Goal: Task Accomplishment & Management: Manage account settings

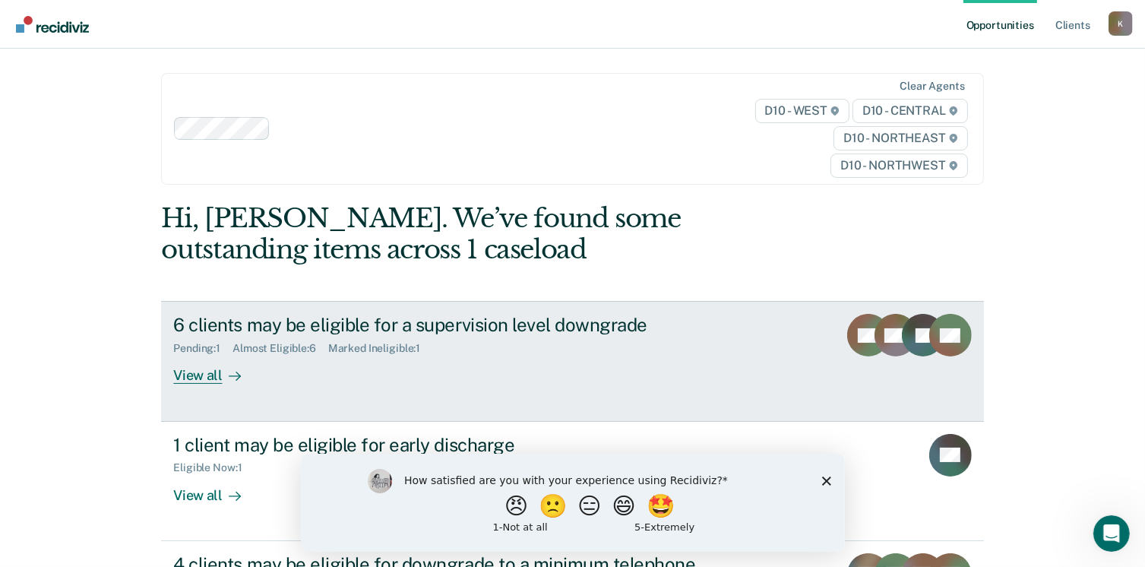
click at [185, 376] on div "View all" at bounding box center [215, 370] width 85 height 30
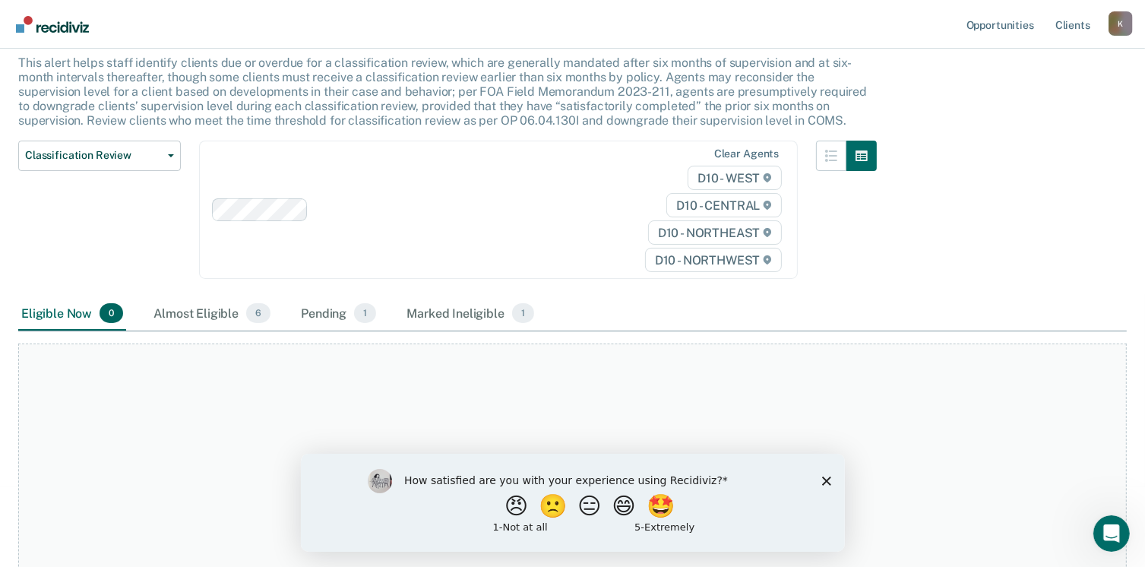
scroll to position [214, 0]
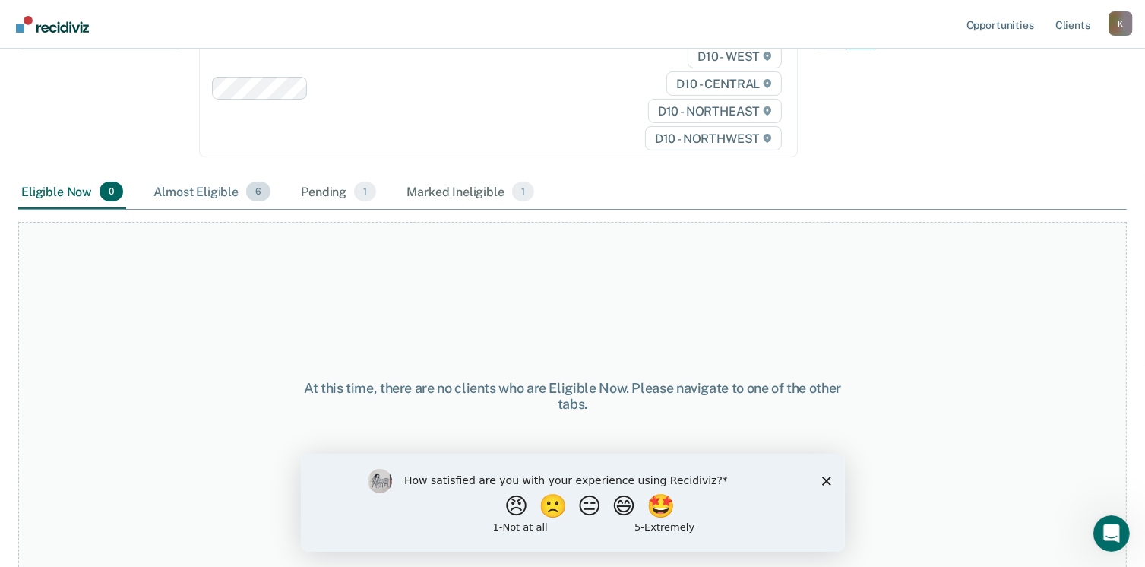
click at [196, 191] on div "Almost Eligible 6" at bounding box center [211, 191] width 123 height 33
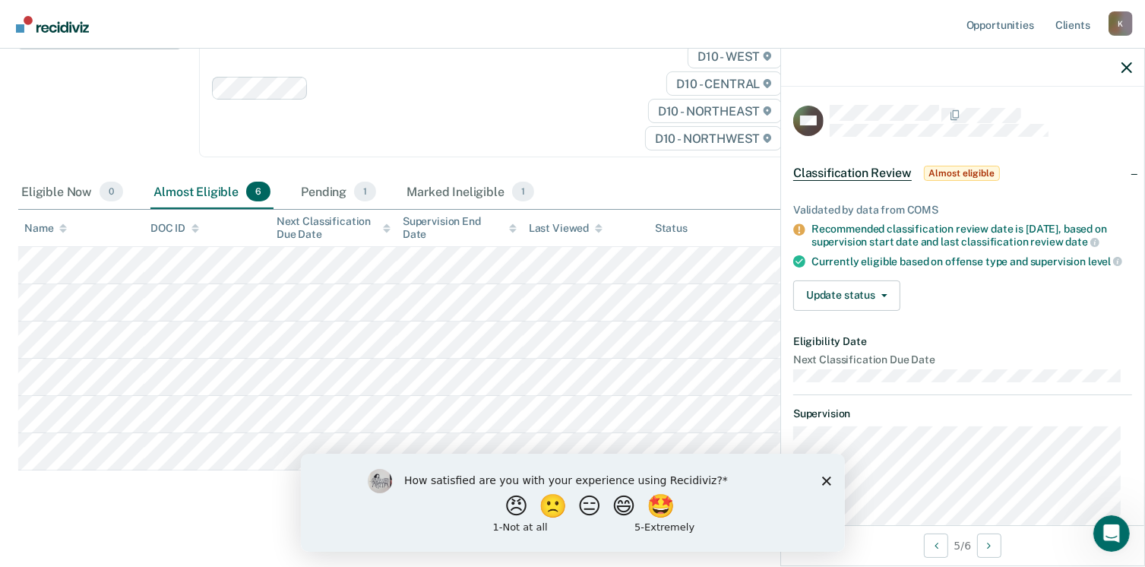
scroll to position [225, 0]
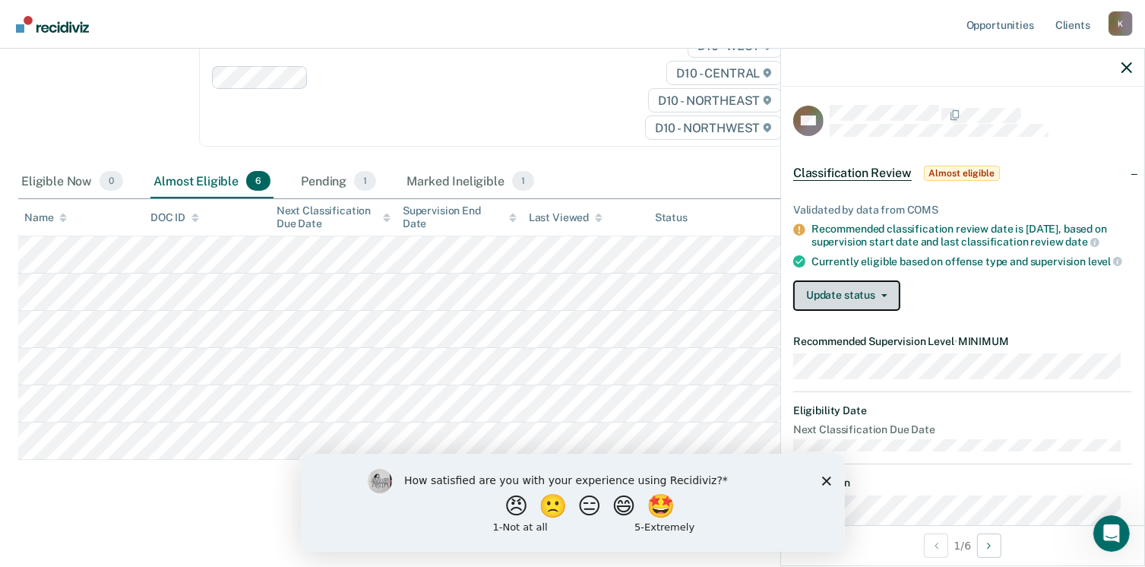
click at [843, 311] on button "Update status" at bounding box center [846, 295] width 107 height 30
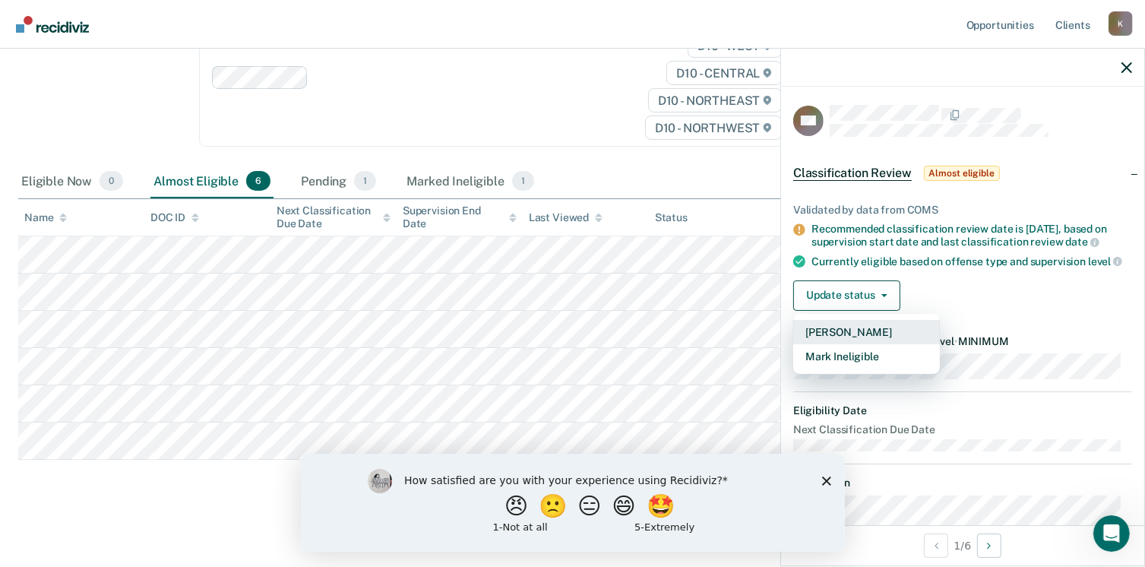
click at [848, 344] on button "[PERSON_NAME]" at bounding box center [866, 332] width 147 height 24
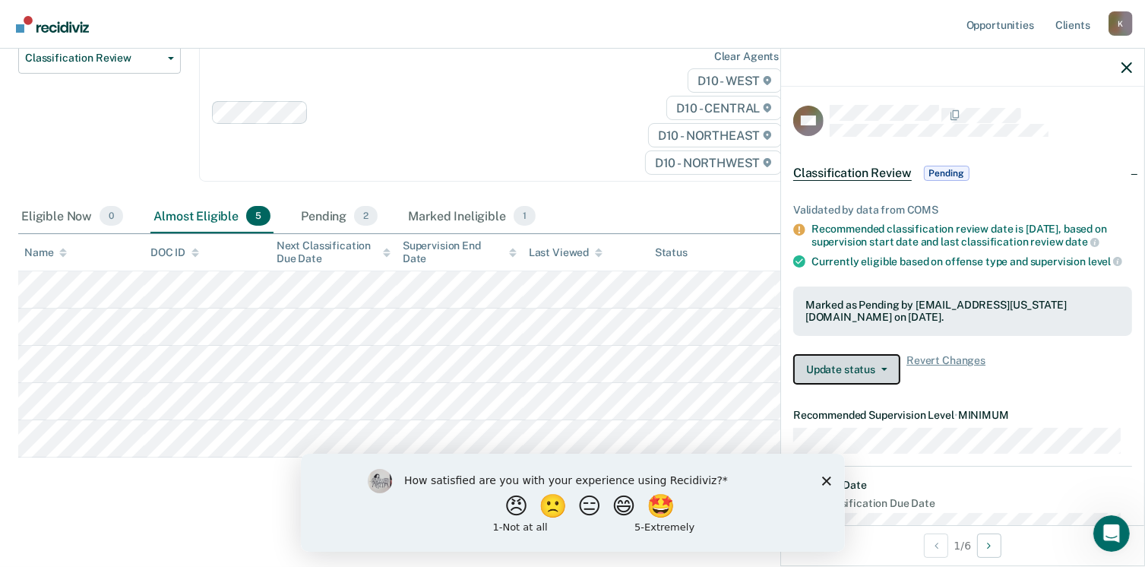
scroll to position [188, 0]
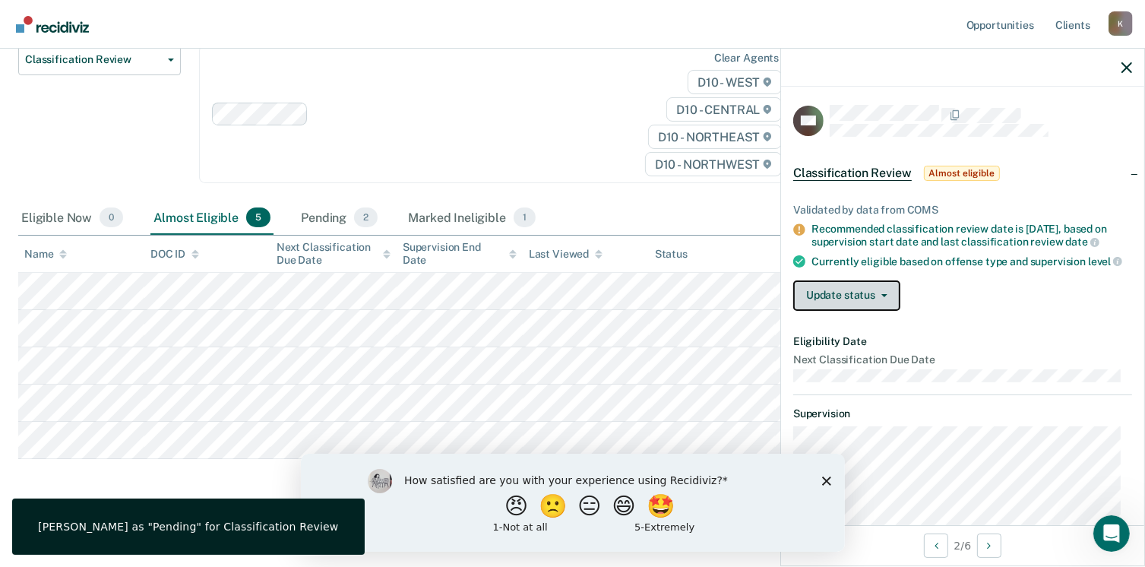
click at [831, 308] on button "Update status" at bounding box center [846, 295] width 107 height 30
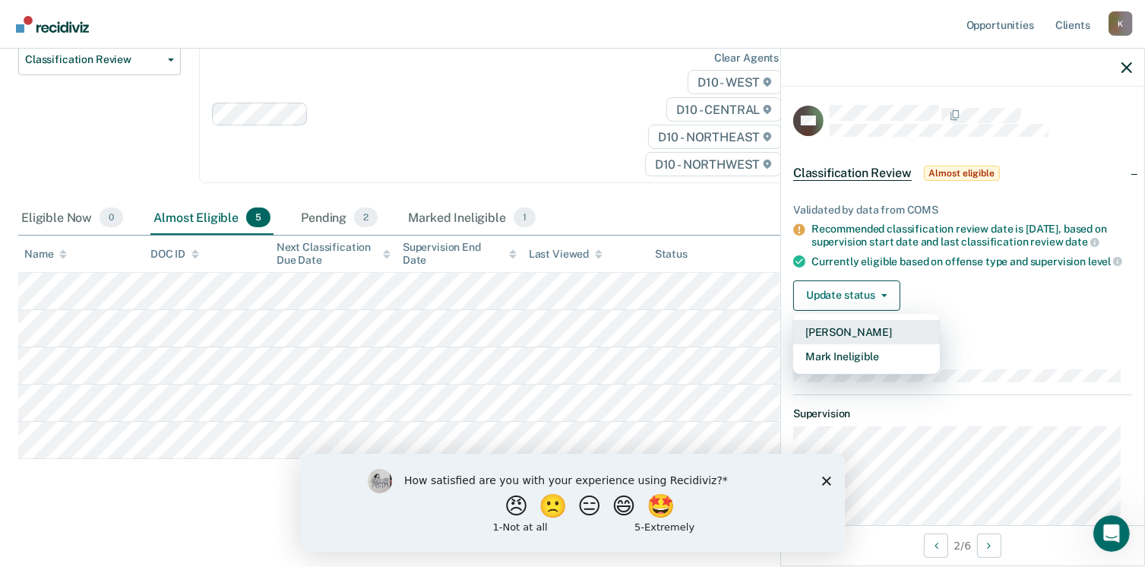
click at [839, 344] on button "[PERSON_NAME]" at bounding box center [866, 332] width 147 height 24
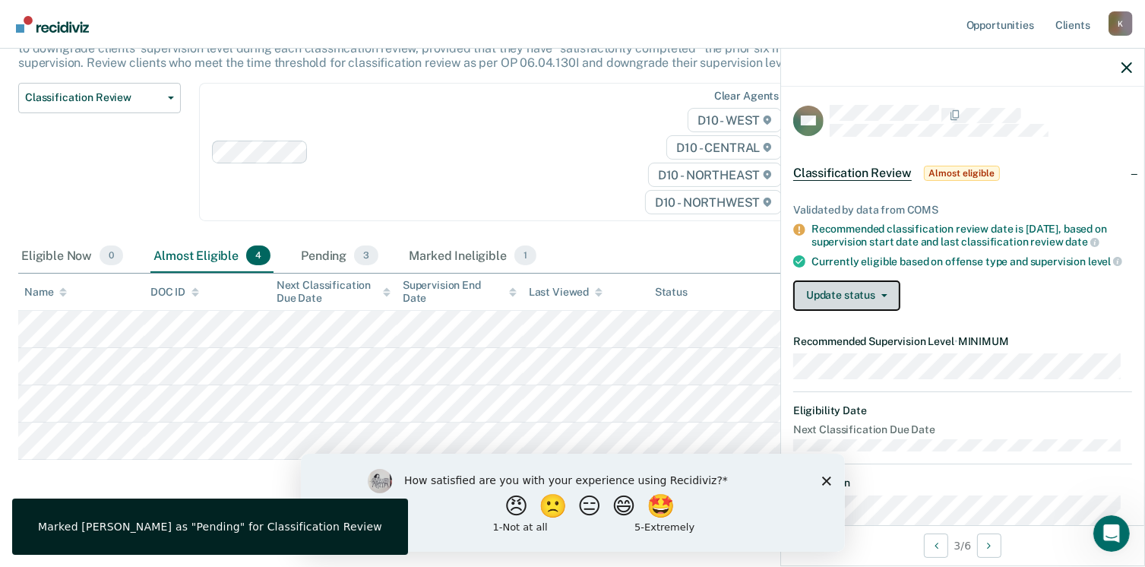
click at [883, 311] on button "Update status" at bounding box center [846, 295] width 107 height 30
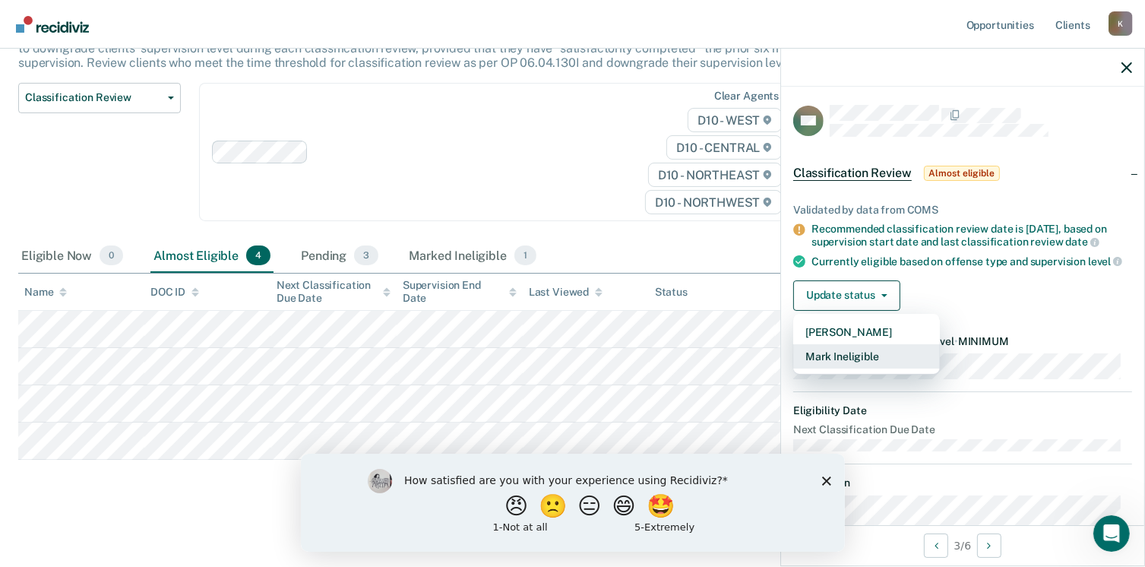
click at [857, 368] on button "Mark Ineligible" at bounding box center [866, 356] width 147 height 24
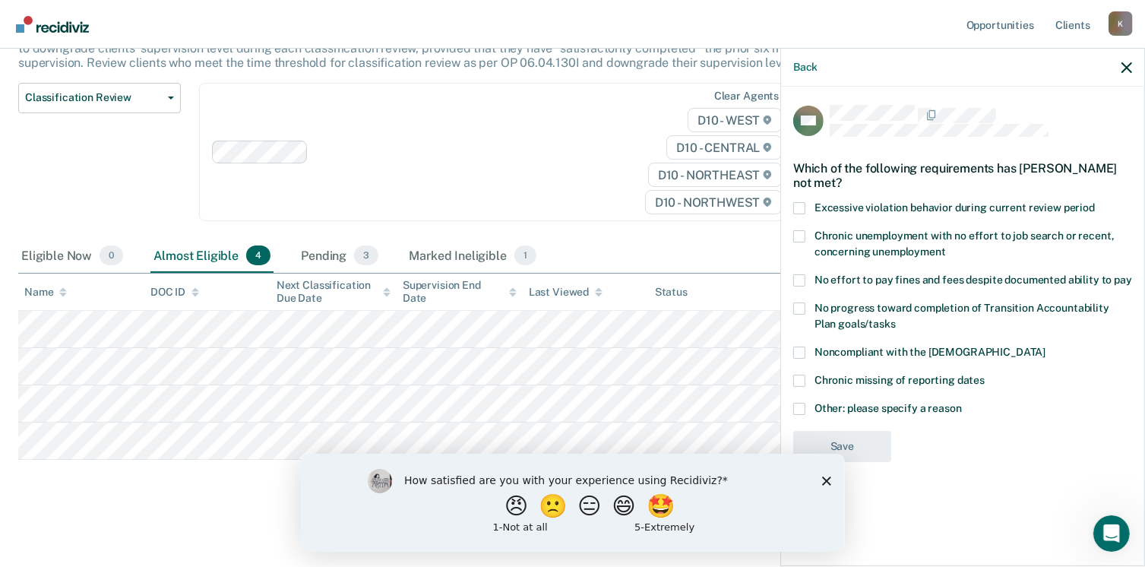
click at [801, 404] on span at bounding box center [799, 409] width 12 height 12
click at [962, 403] on input "Other: please specify a reason" at bounding box center [962, 403] width 0 height 0
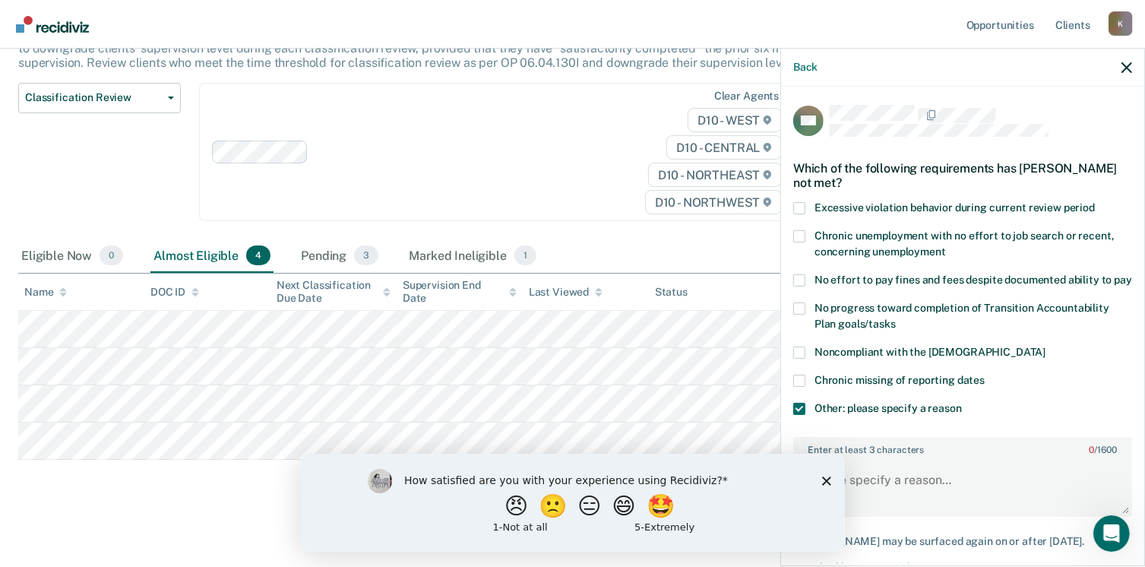
scroll to position [93, 0]
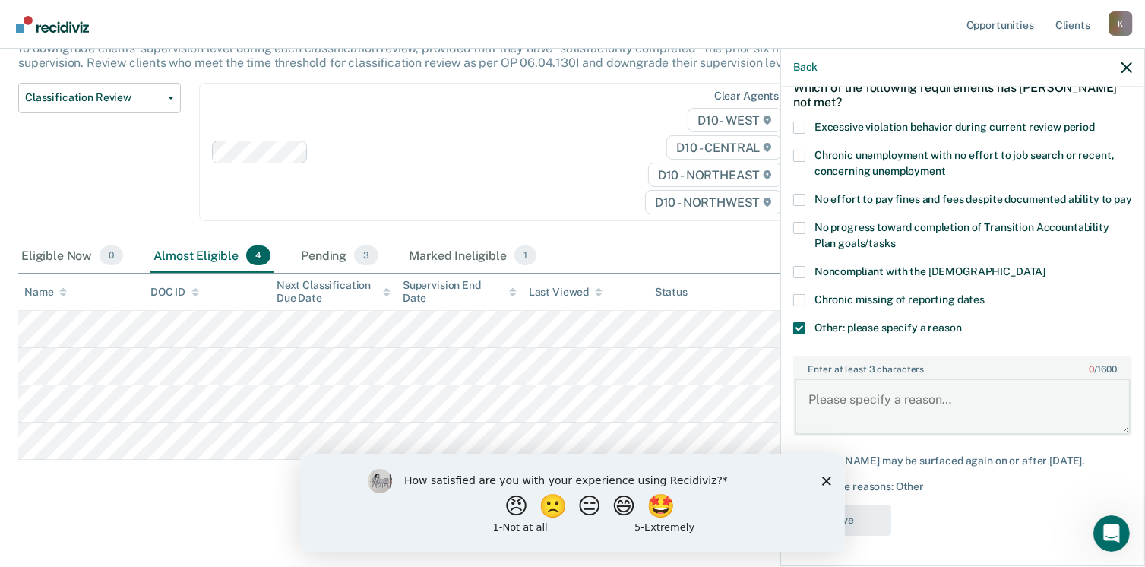
click at [853, 387] on textarea "Enter at least 3 characters 0 / 1600" at bounding box center [963, 406] width 336 height 56
type textarea "In federal custody"
click at [824, 480] on icon "Close survey" at bounding box center [825, 479] width 9 height 9
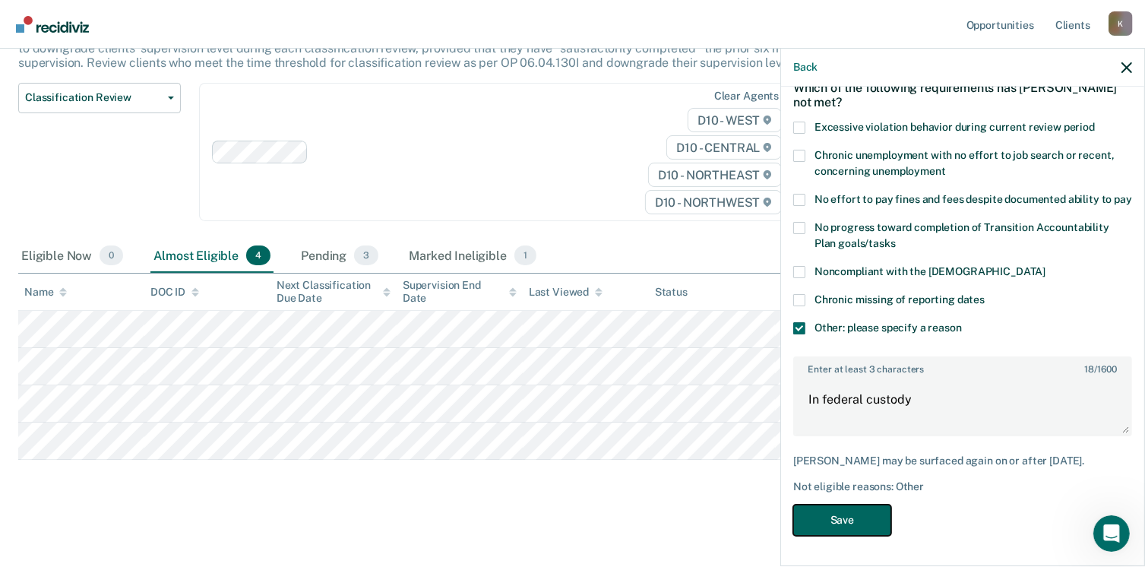
click at [832, 515] on button "Save" at bounding box center [842, 519] width 98 height 31
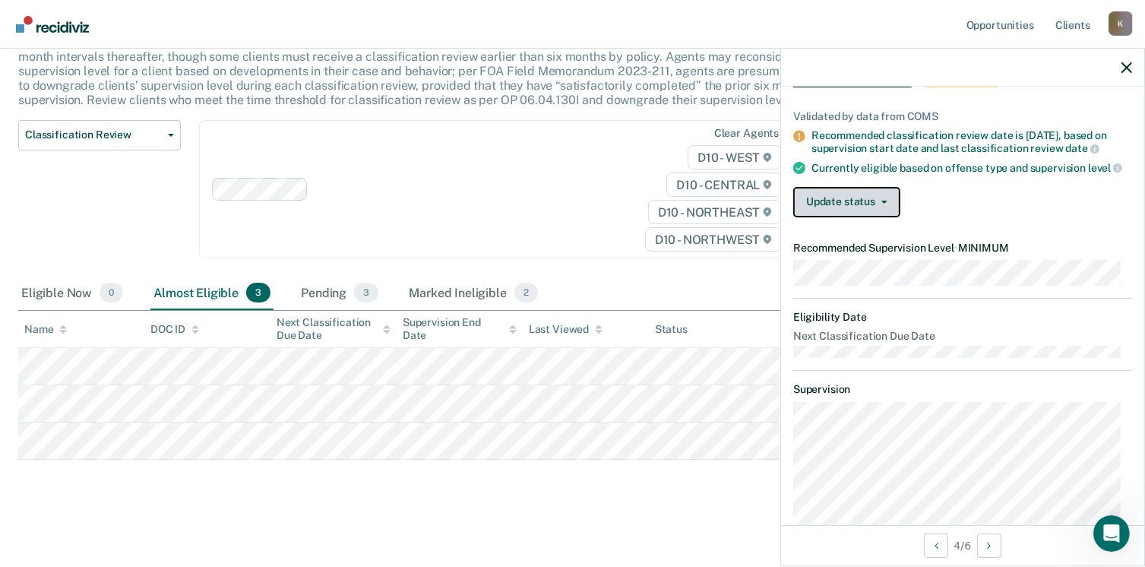
click at [857, 213] on button "Update status" at bounding box center [846, 202] width 107 height 30
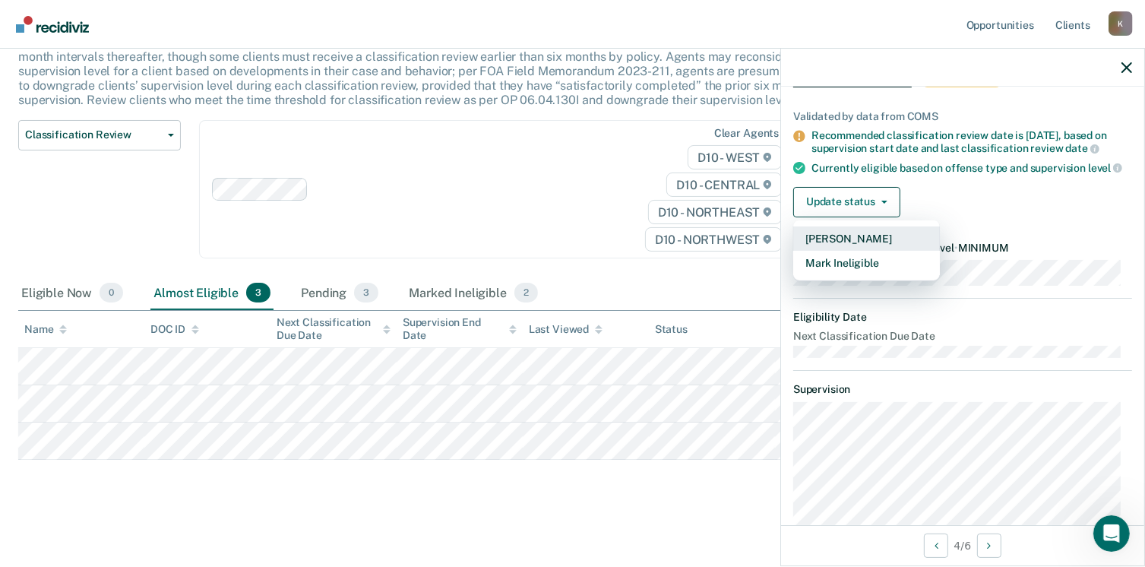
click at [857, 248] on button "[PERSON_NAME]" at bounding box center [866, 238] width 147 height 24
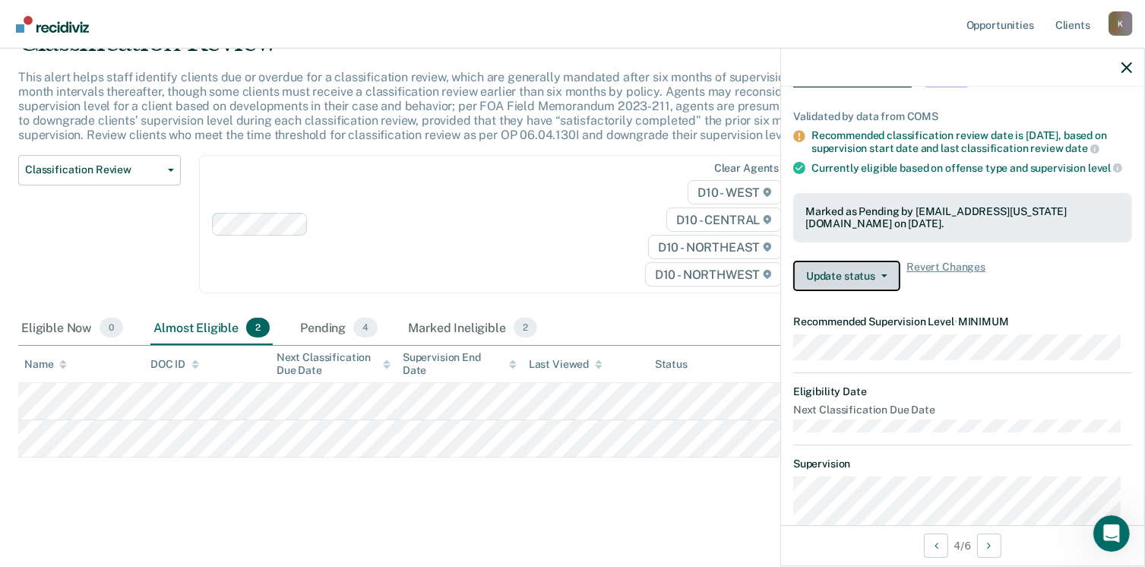
scroll to position [76, 0]
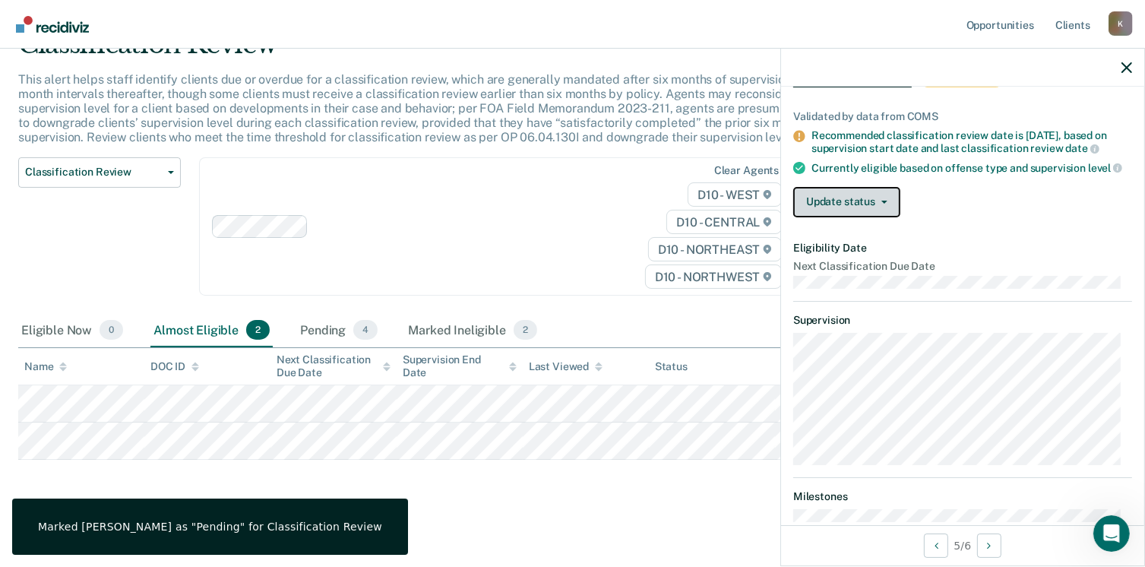
click at [845, 213] on button "Update status" at bounding box center [846, 202] width 107 height 30
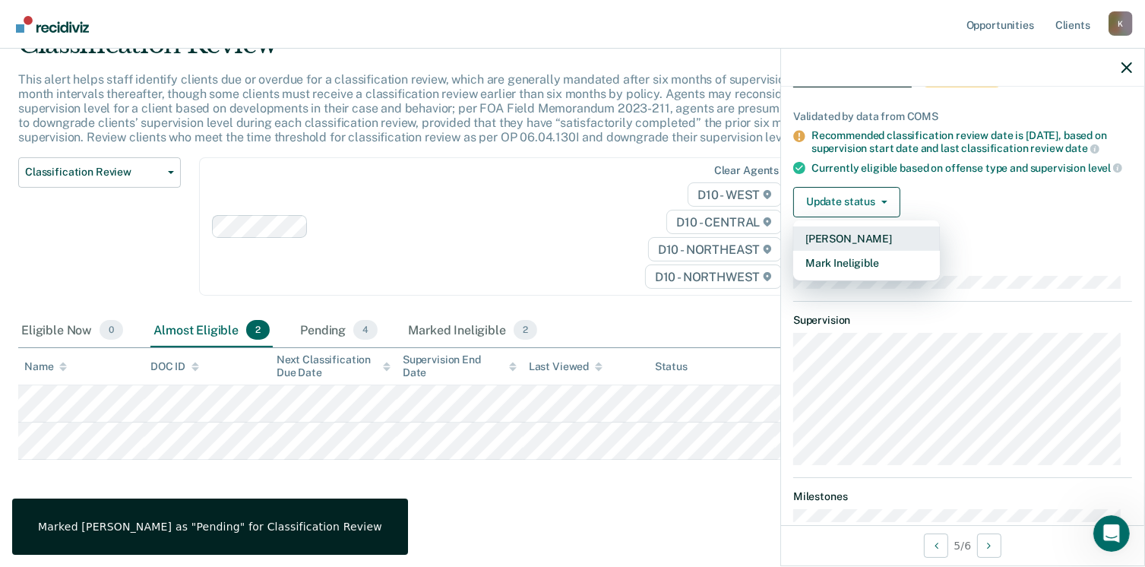
click at [845, 245] on button "[PERSON_NAME]" at bounding box center [866, 238] width 147 height 24
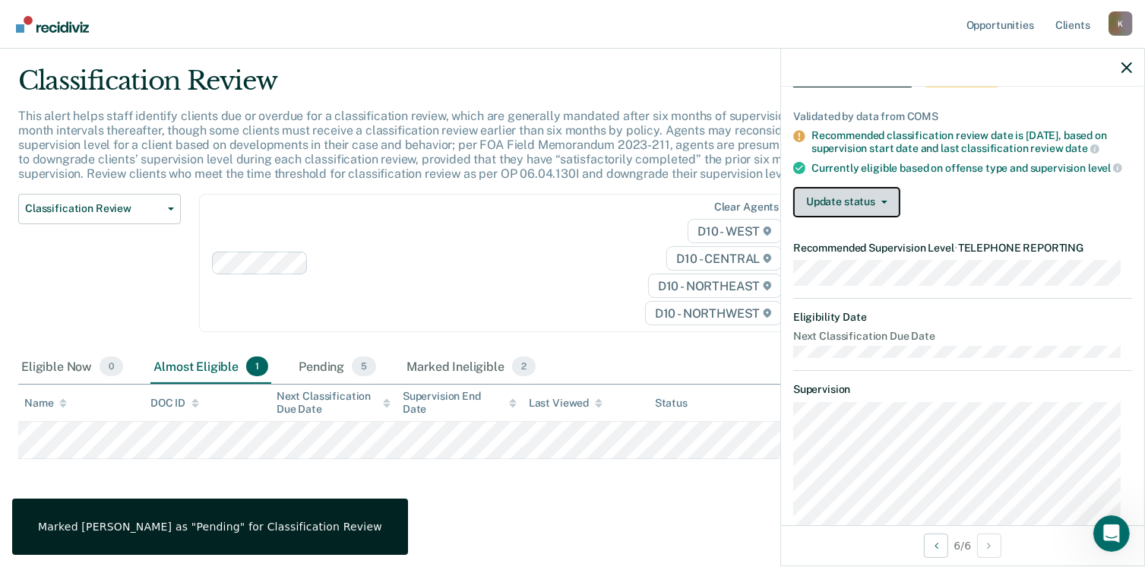
click at [851, 204] on button "Update status" at bounding box center [846, 202] width 107 height 30
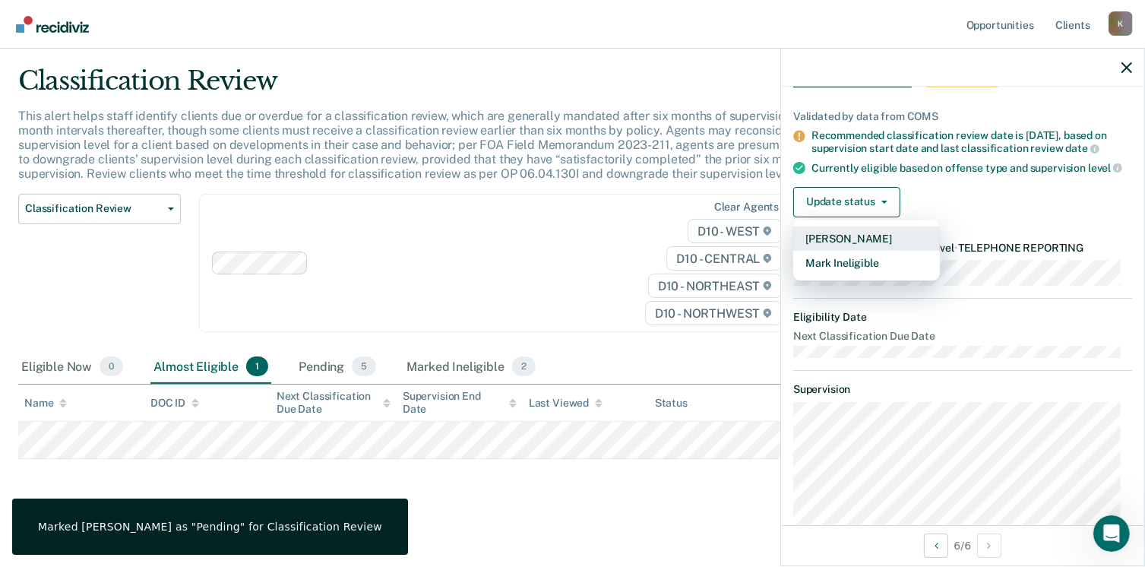
click at [839, 243] on button "[PERSON_NAME]" at bounding box center [866, 238] width 147 height 24
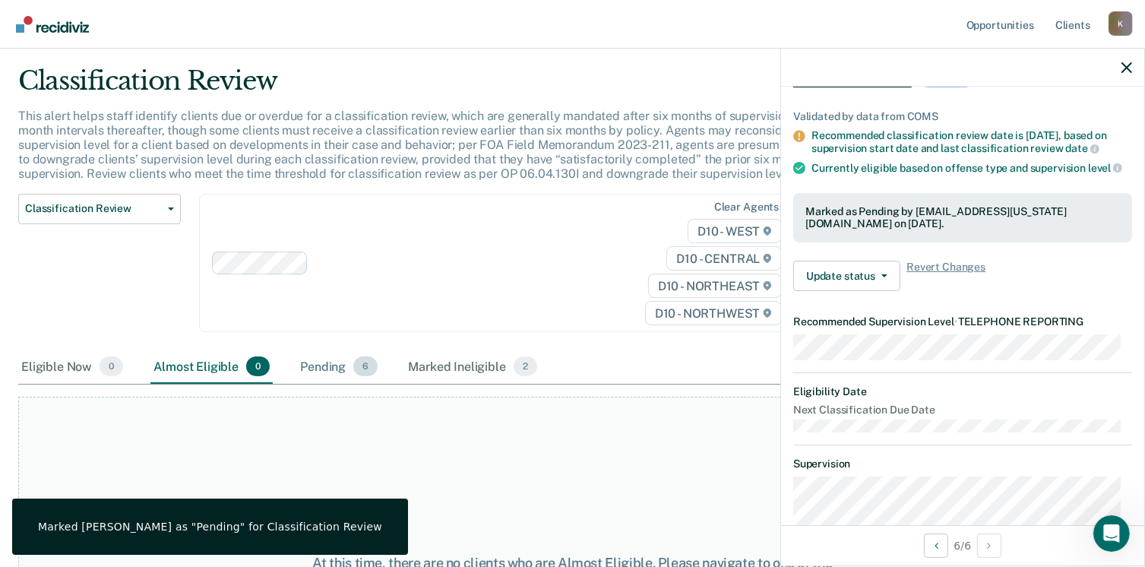
click at [339, 365] on div "Pending 6" at bounding box center [339, 366] width 84 height 33
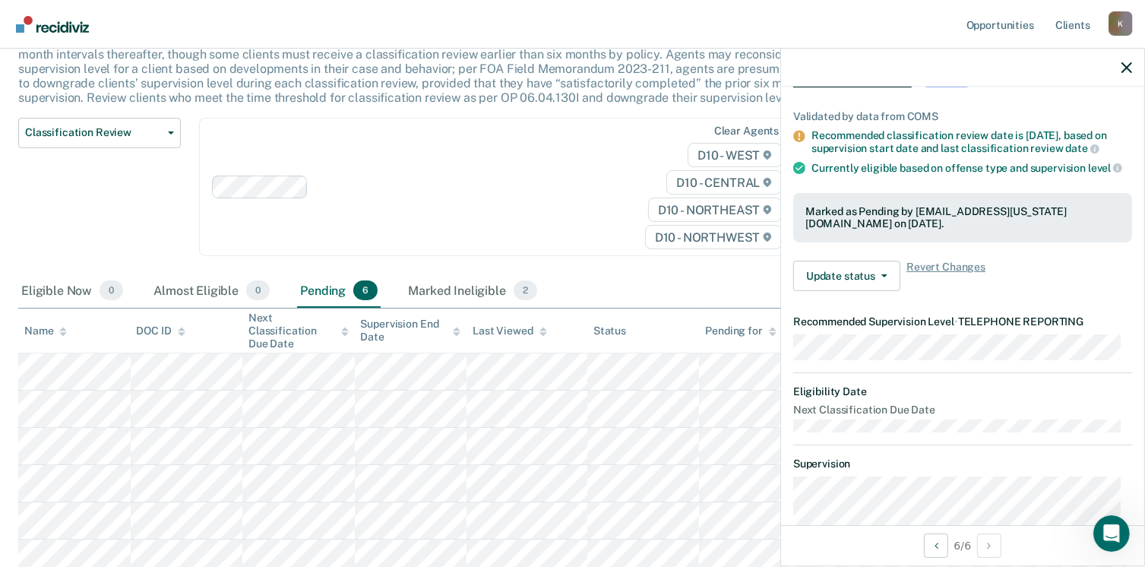
scroll to position [191, 0]
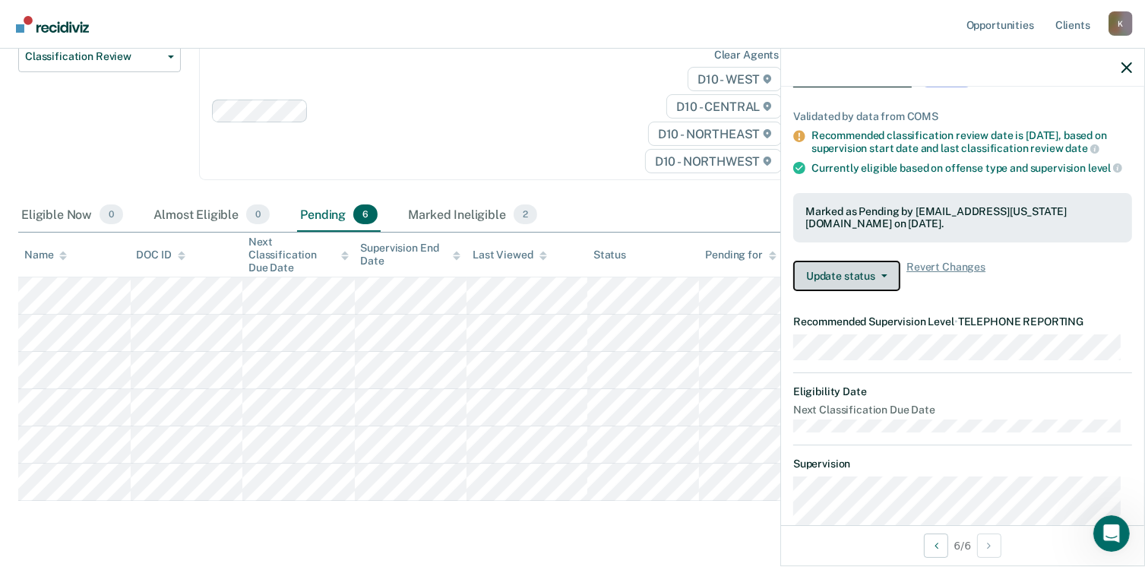
click at [829, 288] on button "Update status" at bounding box center [846, 276] width 107 height 30
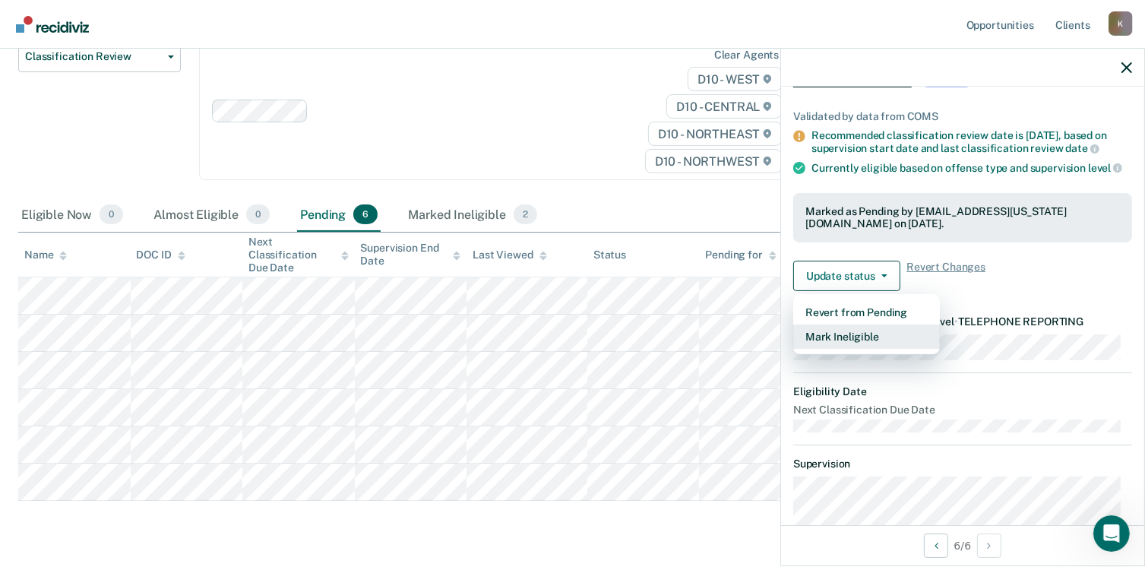
click at [839, 348] on button "Mark Ineligible" at bounding box center [866, 336] width 147 height 24
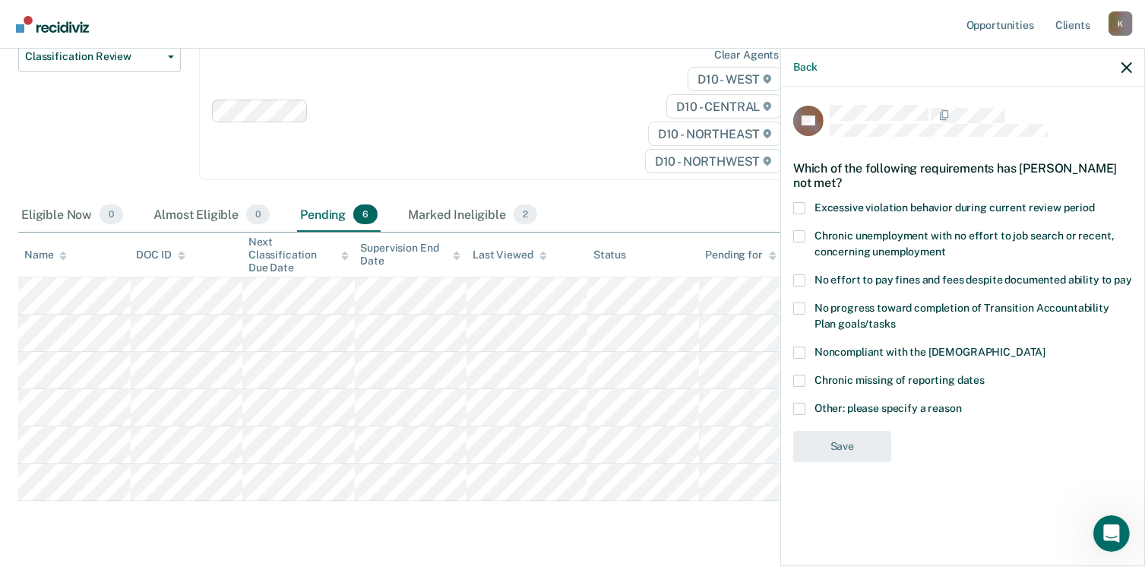
click at [801, 406] on span at bounding box center [799, 409] width 12 height 12
click at [962, 403] on input "Other: please specify a reason" at bounding box center [962, 403] width 0 height 0
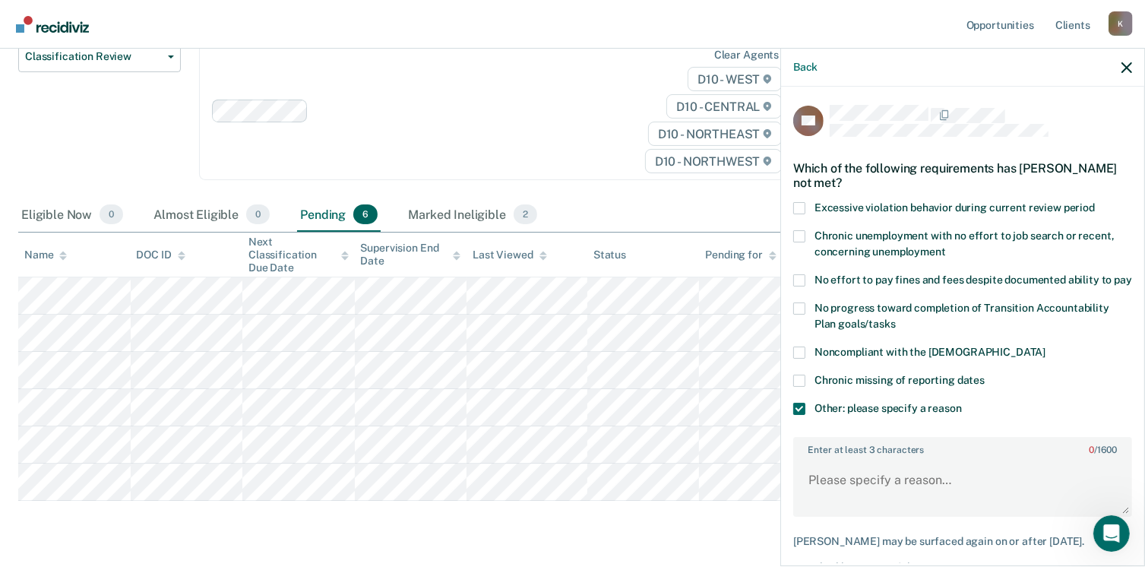
scroll to position [76, 0]
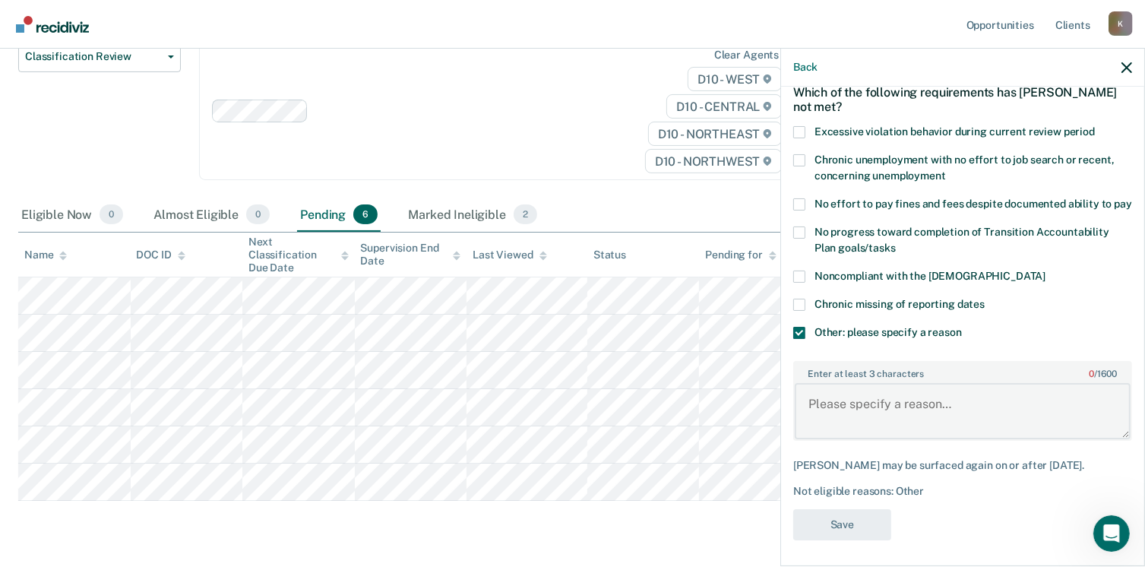
click at [839, 425] on textarea "Enter at least 3 characters 0 / 1600" at bounding box center [963, 411] width 336 height 56
drag, startPoint x: 991, startPoint y: 417, endPoint x: 808, endPoint y: 423, distance: 183.2
click at [808, 423] on textarea "Can't be on telephone reporting" at bounding box center [963, 411] width 336 height 56
type textarea "Can't be on telephone reporting"
click at [842, 540] on button "Save" at bounding box center [842, 524] width 98 height 31
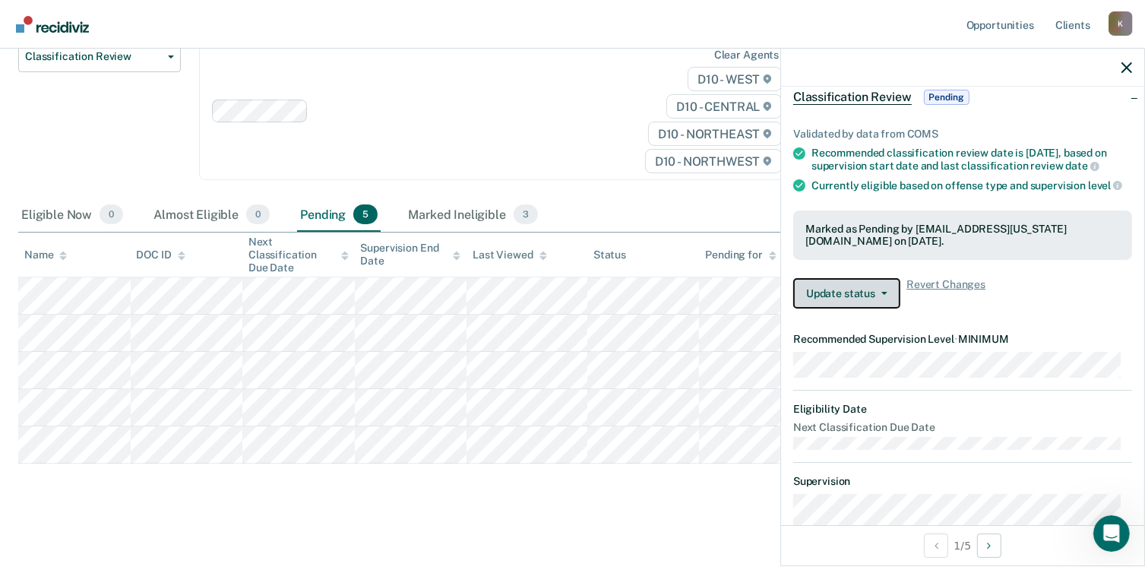
click at [857, 302] on button "Update status" at bounding box center [846, 293] width 107 height 30
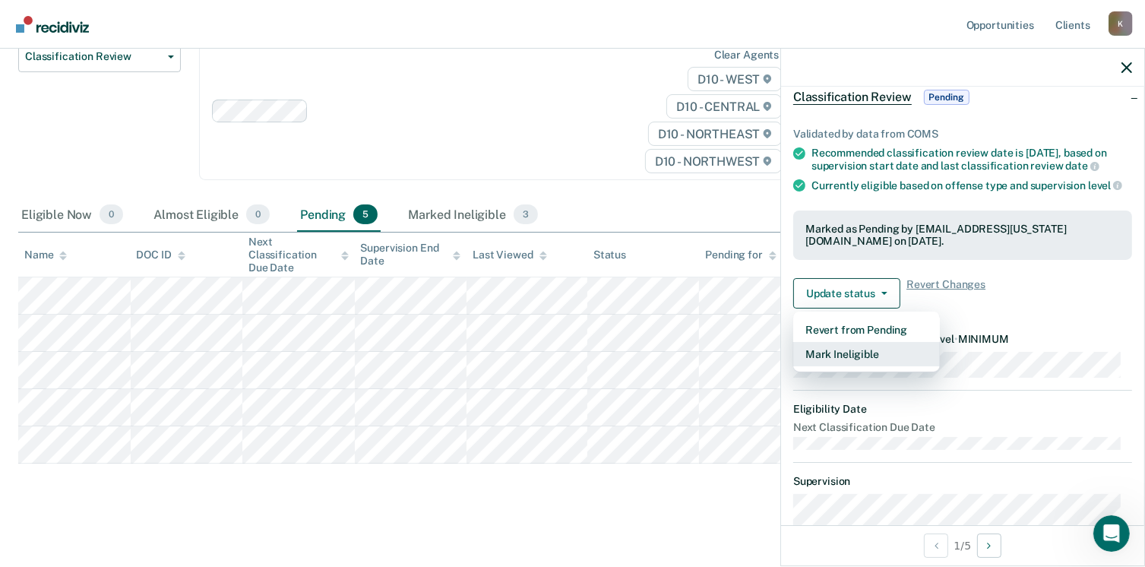
click at [830, 366] on button "Mark Ineligible" at bounding box center [866, 354] width 147 height 24
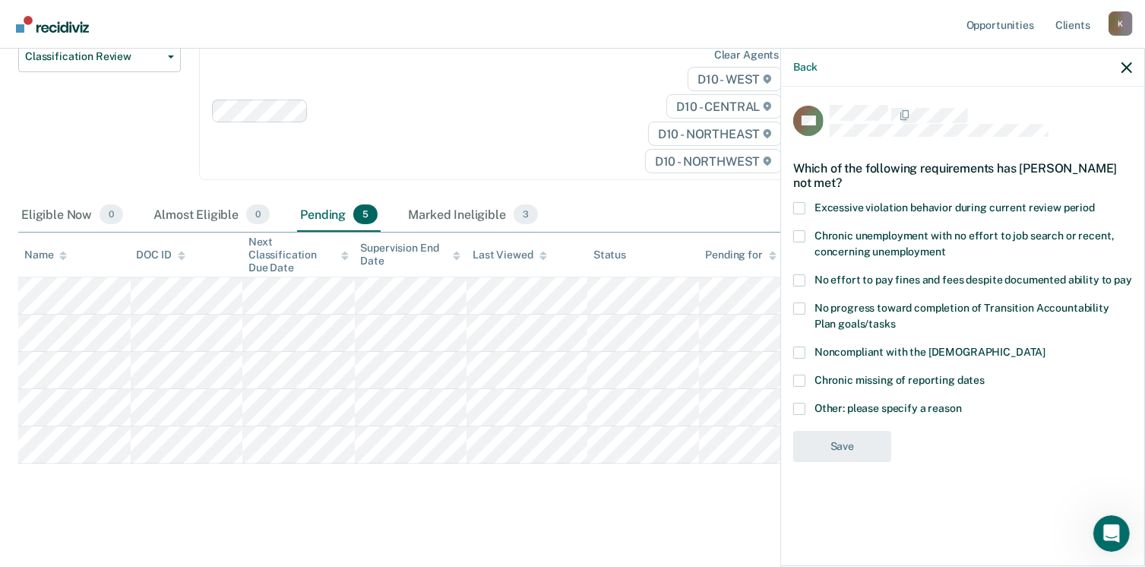
click at [801, 403] on span at bounding box center [799, 409] width 12 height 12
click at [962, 403] on input "Other: please specify a reason" at bounding box center [962, 403] width 0 height 0
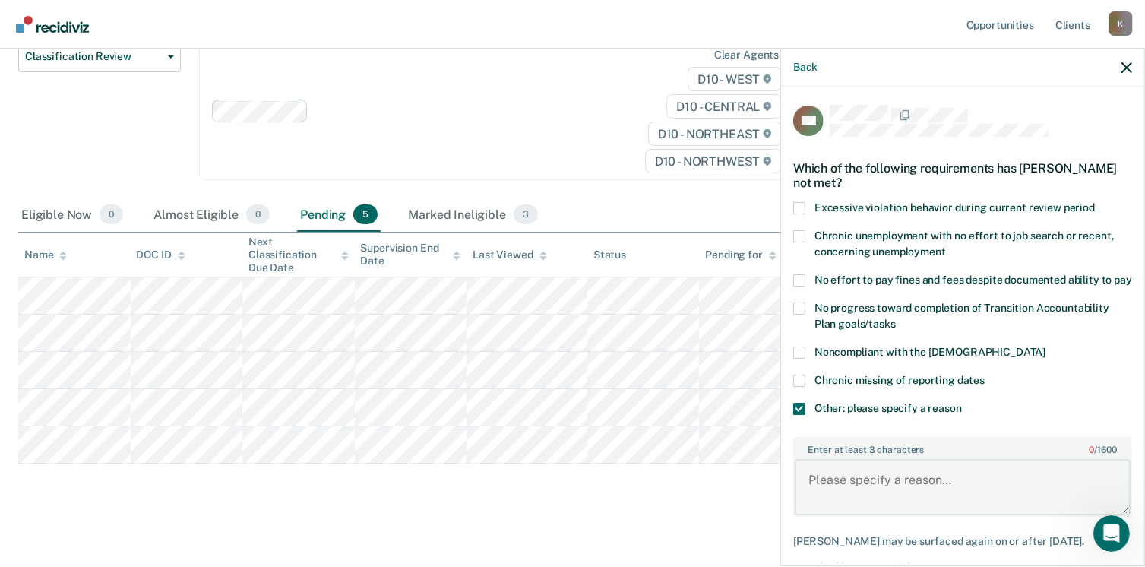
click at [844, 491] on textarea "Enter at least 3 characters 0 / 1600" at bounding box center [963, 487] width 336 height 56
paste textarea "Can't be on telephone reporting"
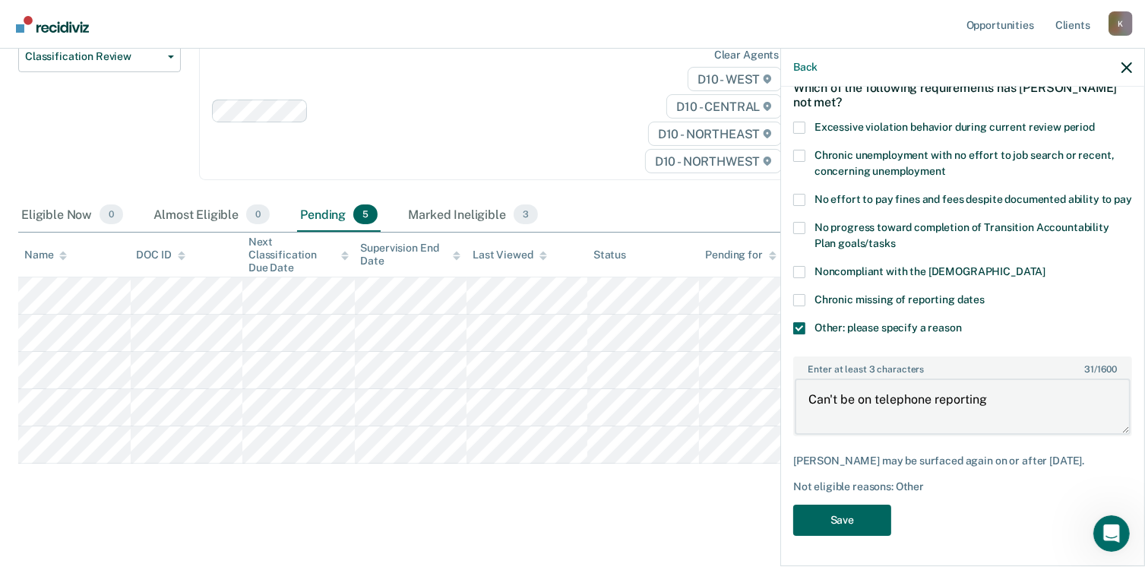
type textarea "Can't be on telephone reporting"
click at [861, 518] on button "Save" at bounding box center [842, 519] width 98 height 31
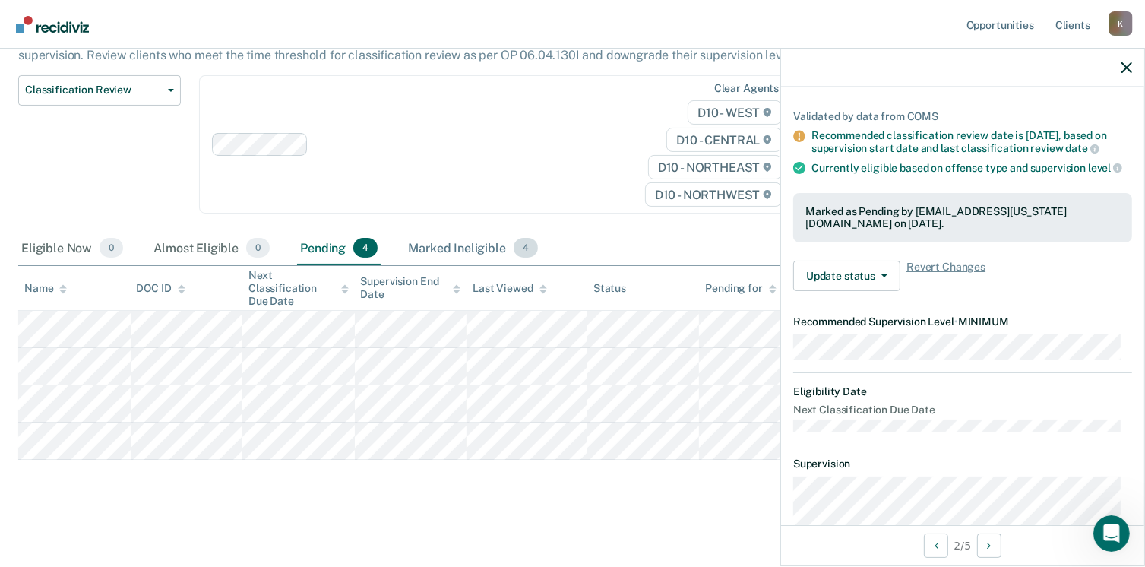
click at [456, 244] on div "Marked Ineligible 4" at bounding box center [473, 248] width 136 height 33
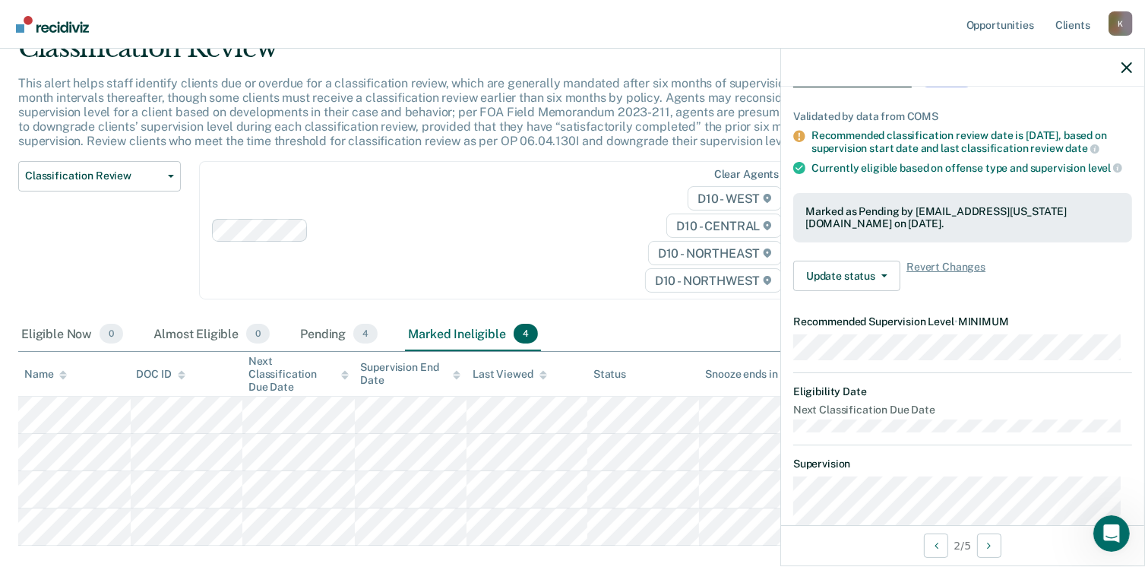
scroll to position [0, 0]
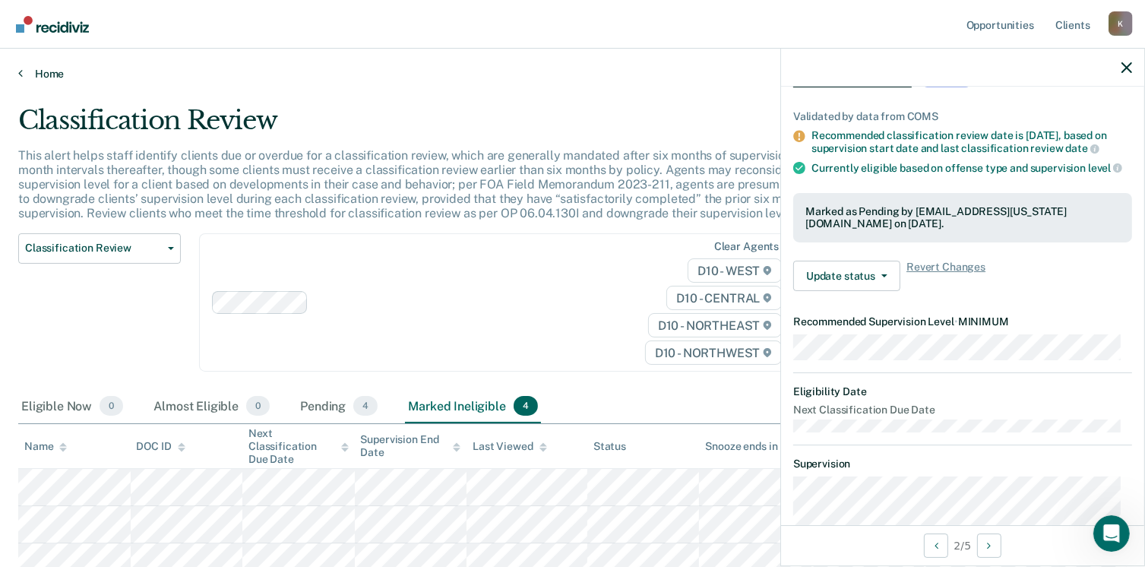
click at [40, 68] on link "Home" at bounding box center [572, 74] width 1108 height 14
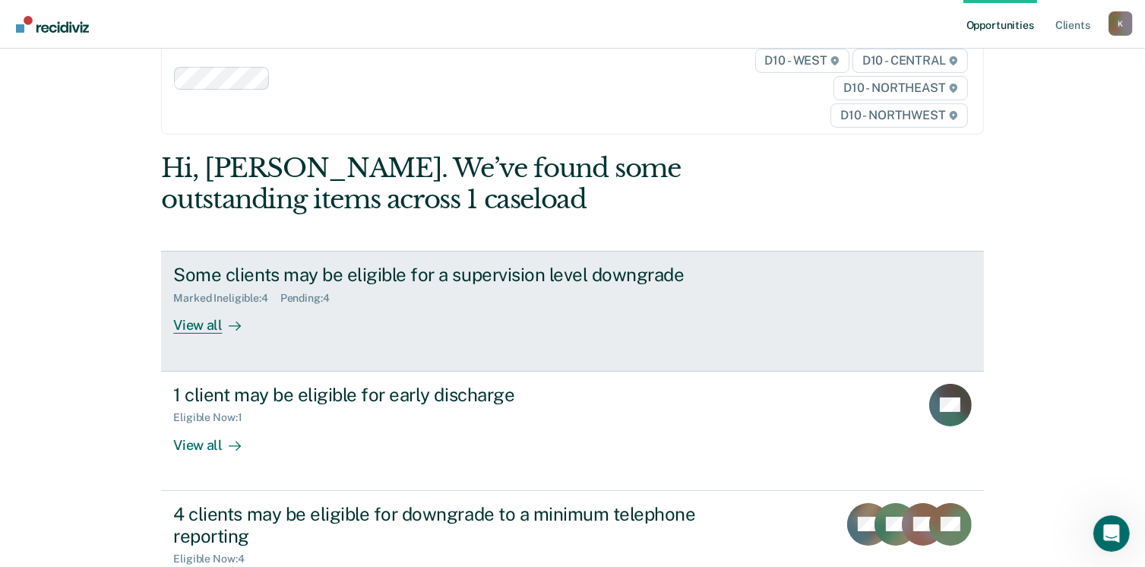
scroll to position [152, 0]
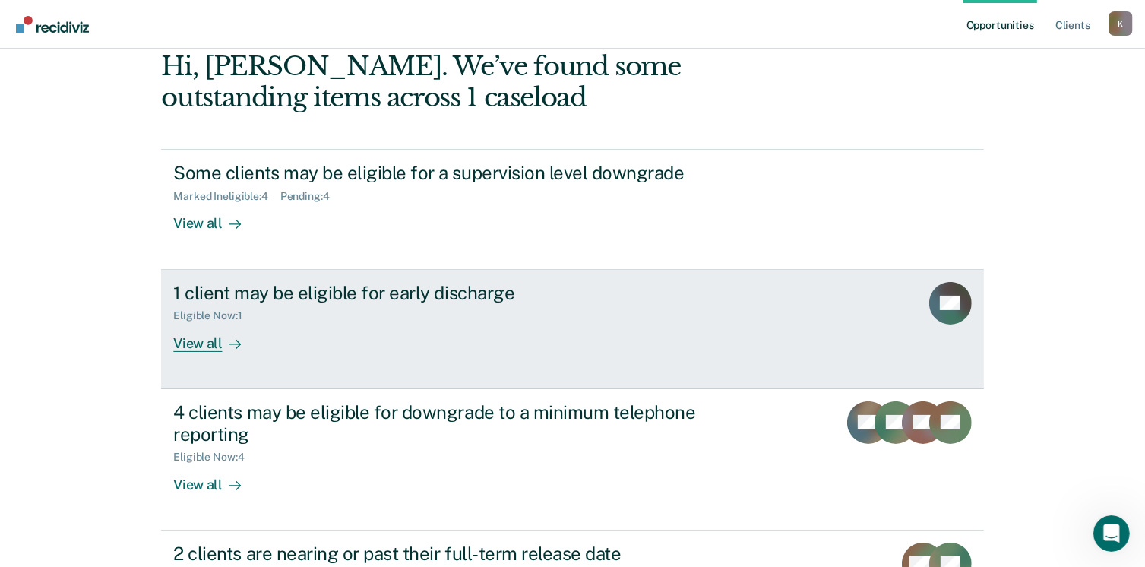
click at [199, 341] on div "View all" at bounding box center [215, 337] width 85 height 30
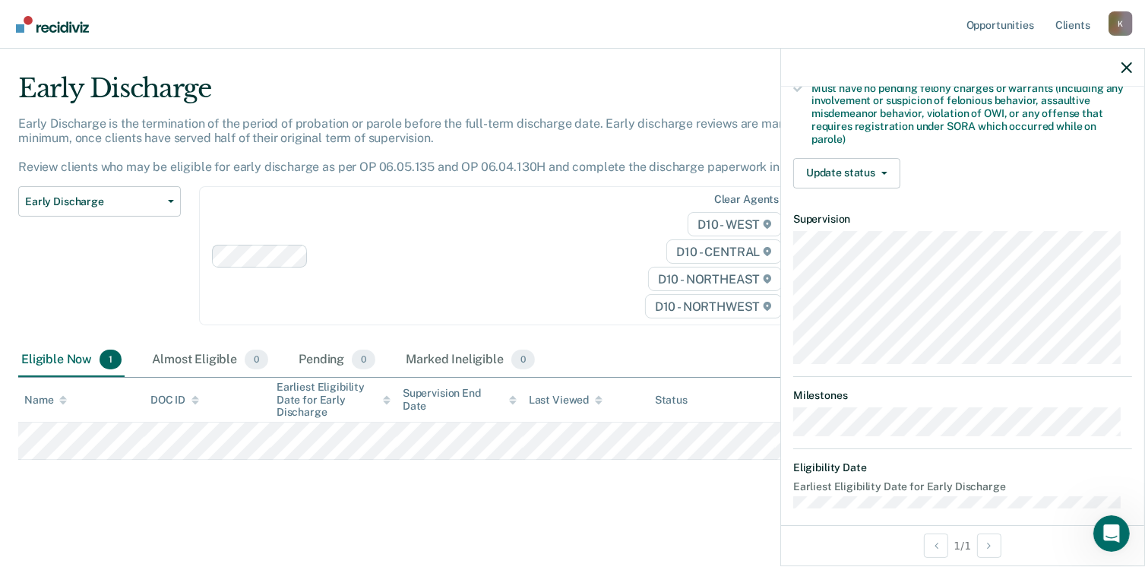
scroll to position [456, 0]
click at [848, 165] on button "Update status" at bounding box center [846, 172] width 107 height 30
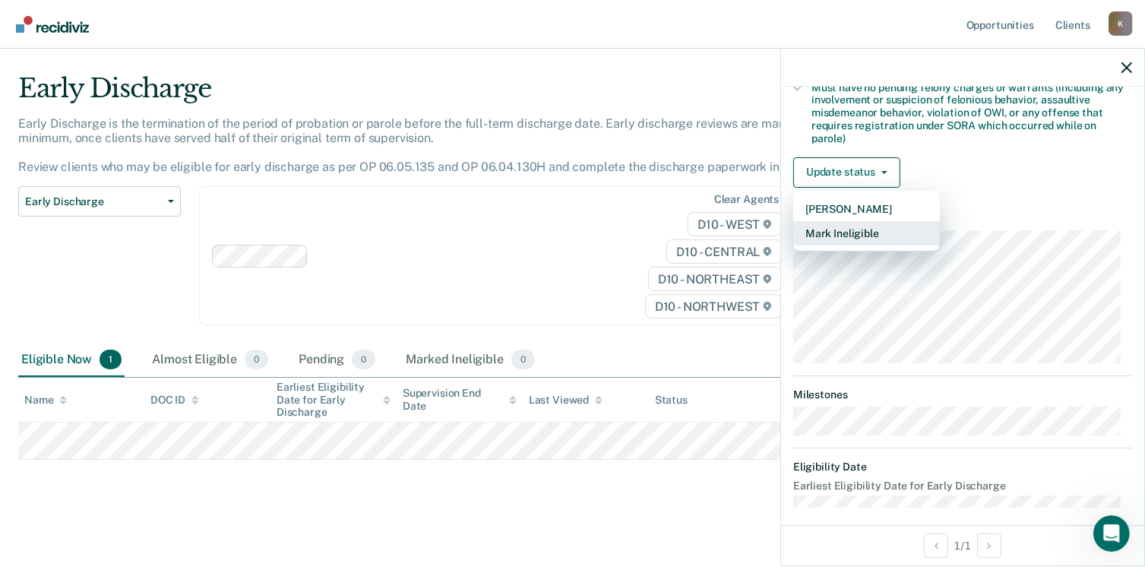
click at [847, 226] on button "Mark Ineligible" at bounding box center [866, 233] width 147 height 24
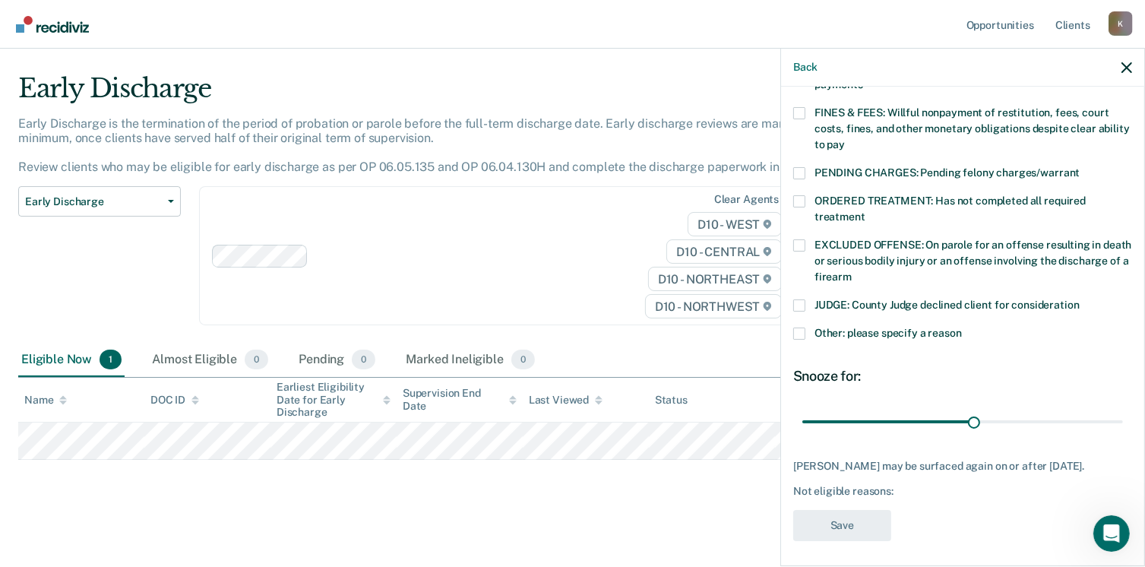
click at [802, 327] on span at bounding box center [799, 333] width 12 height 12
click at [962, 327] on input "Other: please specify a reason" at bounding box center [962, 327] width 0 height 0
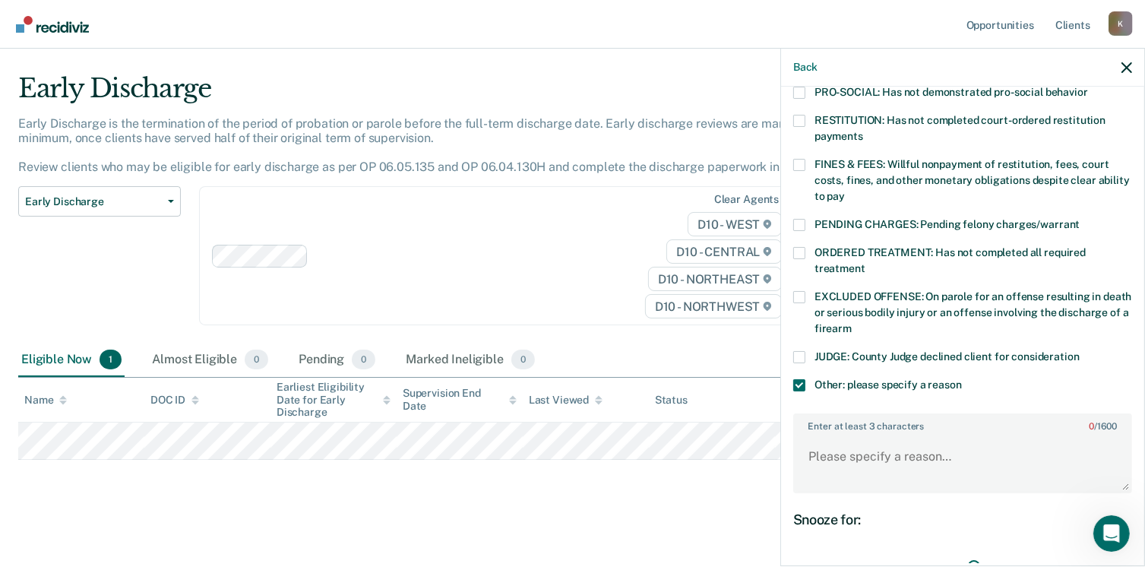
scroll to position [522, 0]
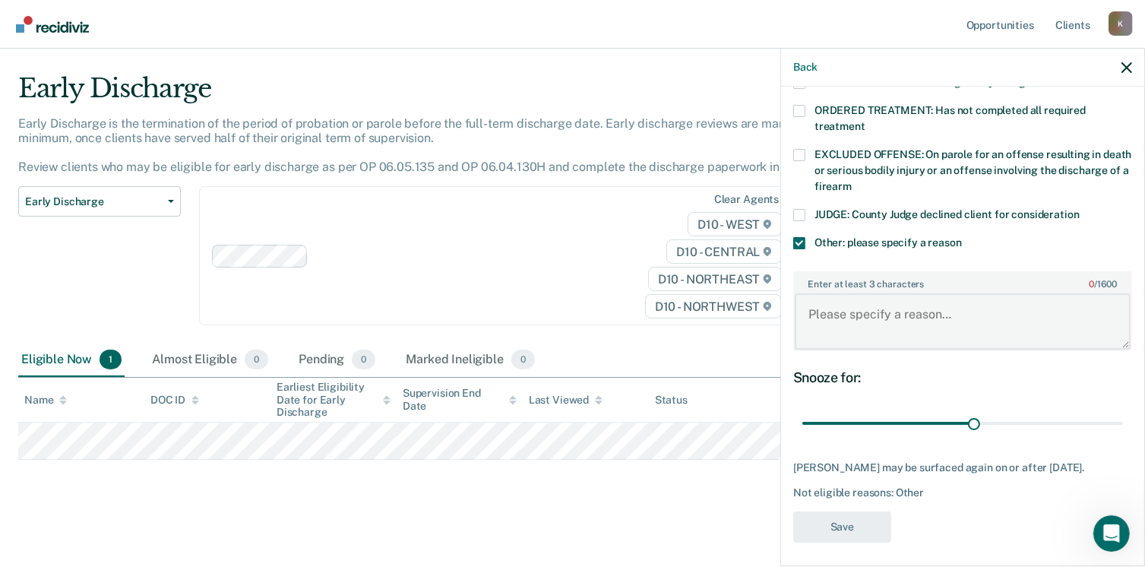
click at [850, 299] on textarea "Enter at least 3 characters 0 / 1600" at bounding box center [963, 321] width 336 height 56
type textarea "Had a recent violation and pending court case."
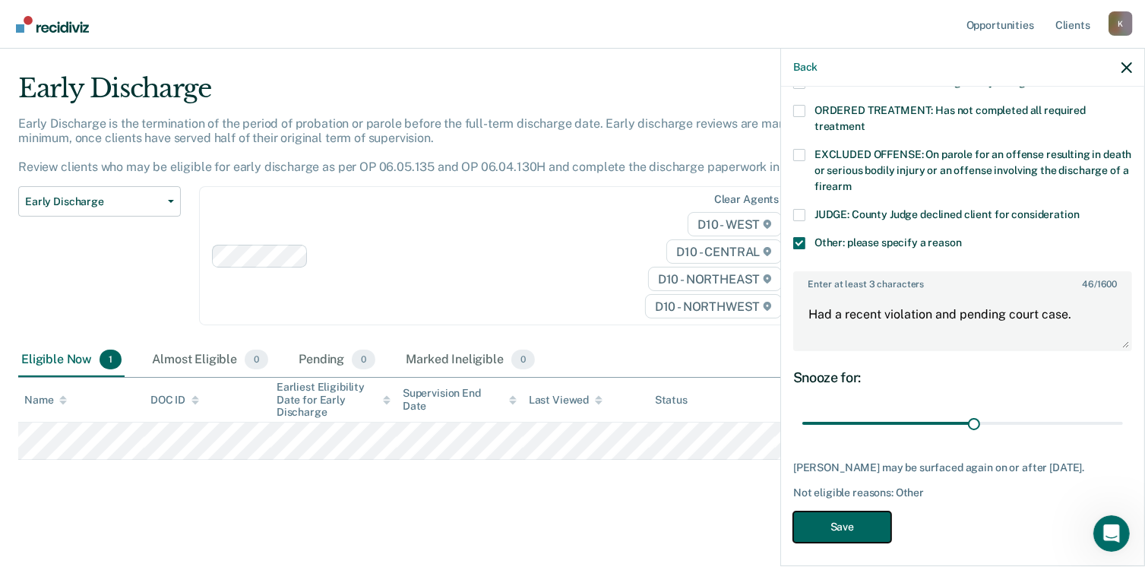
click at [831, 526] on button "Save" at bounding box center [842, 526] width 98 height 31
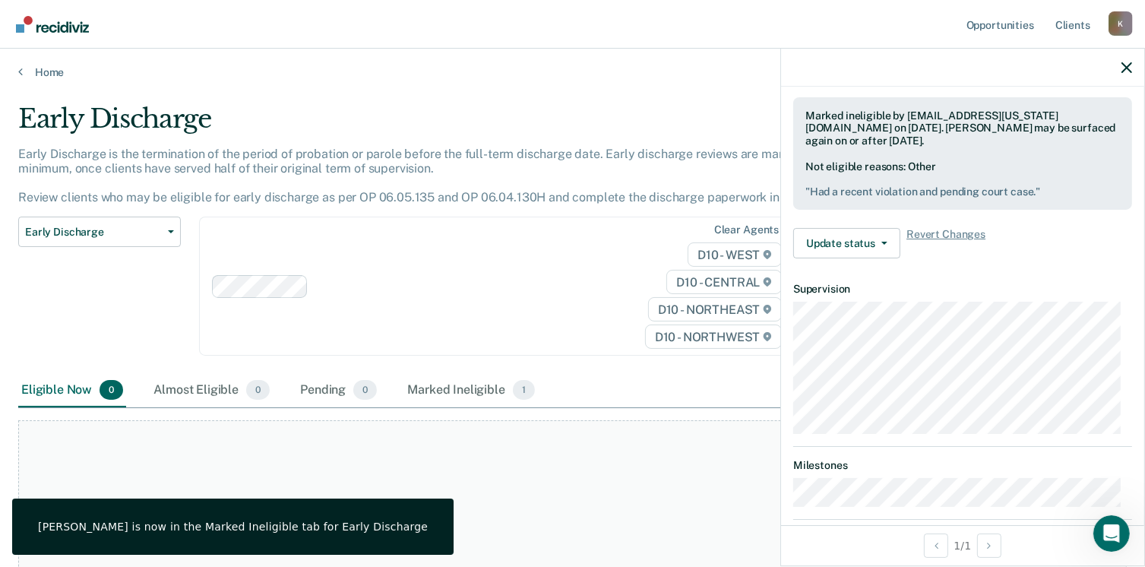
scroll to position [0, 0]
click at [46, 71] on link "Home" at bounding box center [572, 74] width 1108 height 14
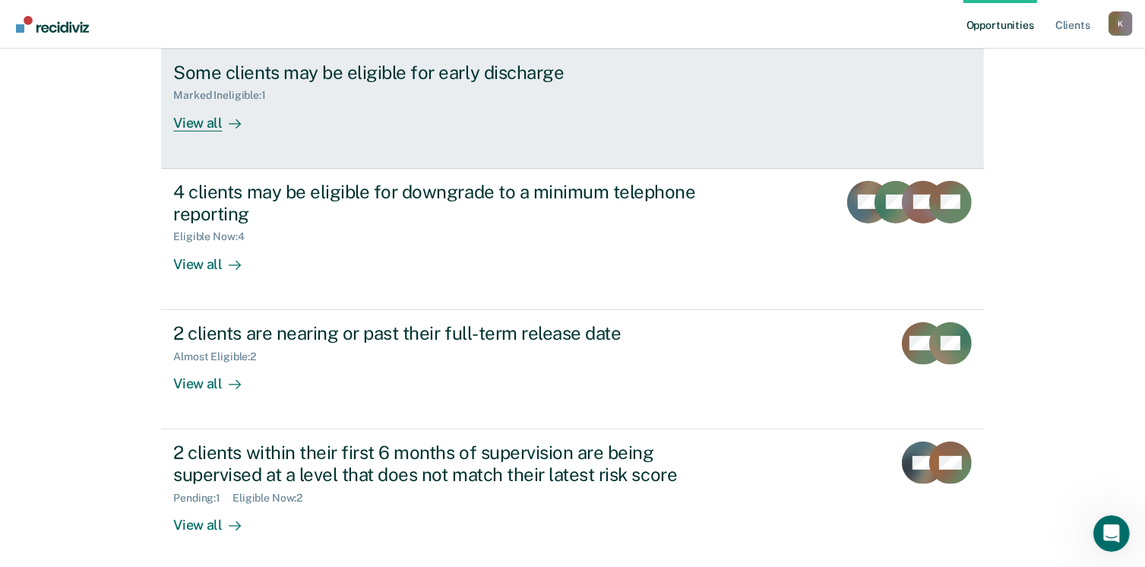
scroll to position [380, 0]
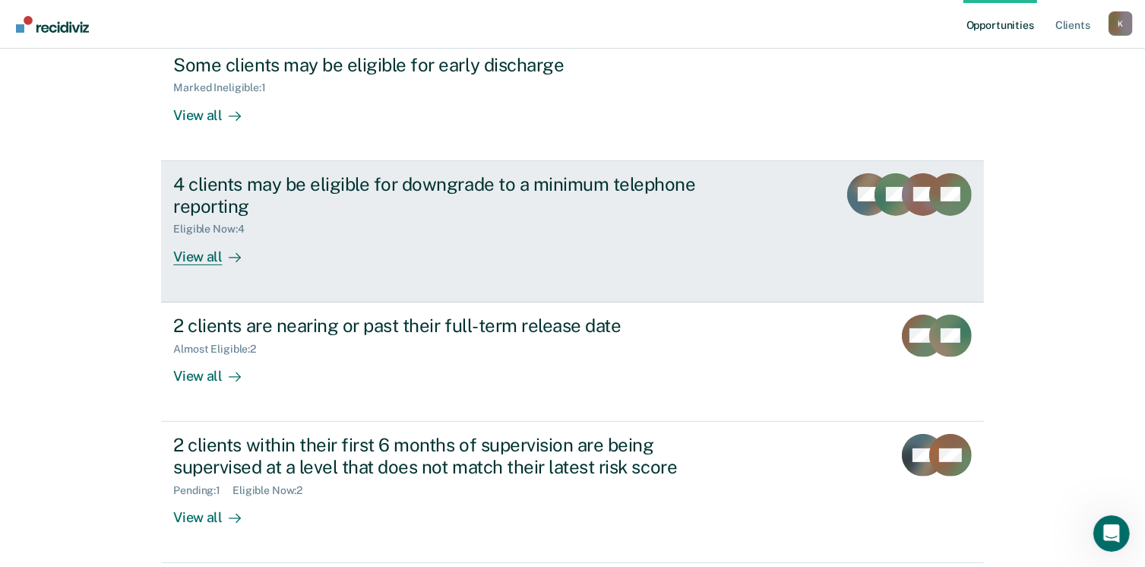
click at [204, 254] on div "View all" at bounding box center [215, 250] width 85 height 30
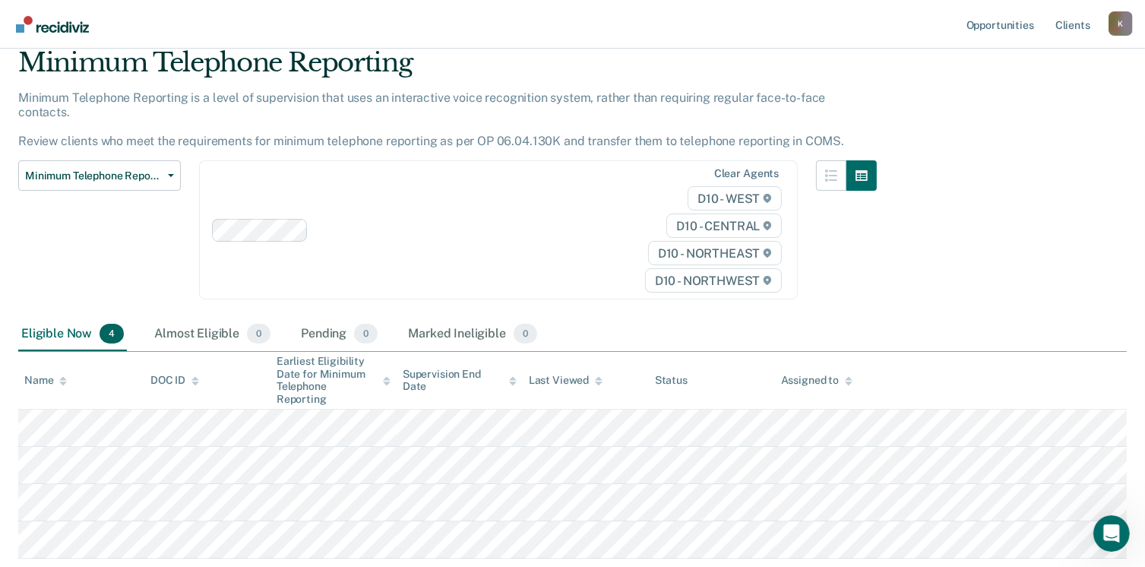
scroll to position [142, 0]
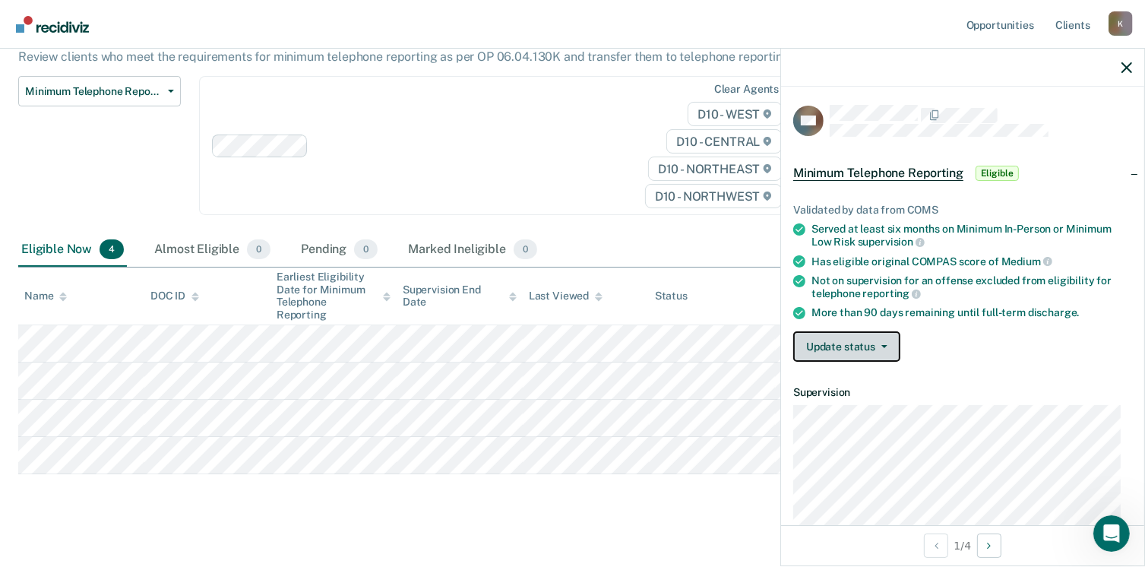
click at [863, 343] on button "Update status" at bounding box center [846, 346] width 107 height 30
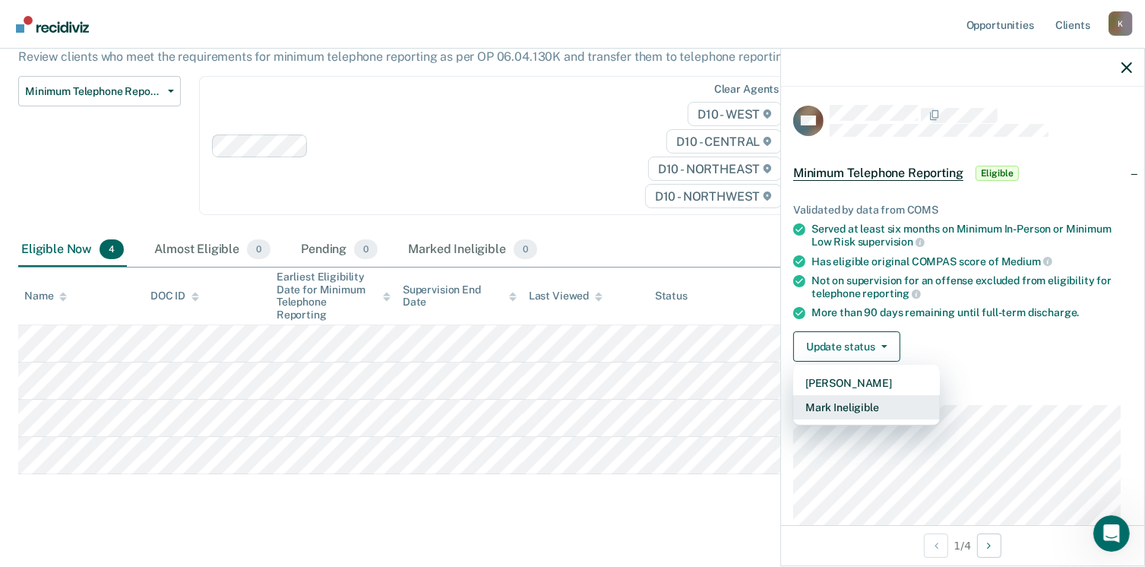
click at [855, 410] on button "Mark Ineligible" at bounding box center [866, 407] width 147 height 24
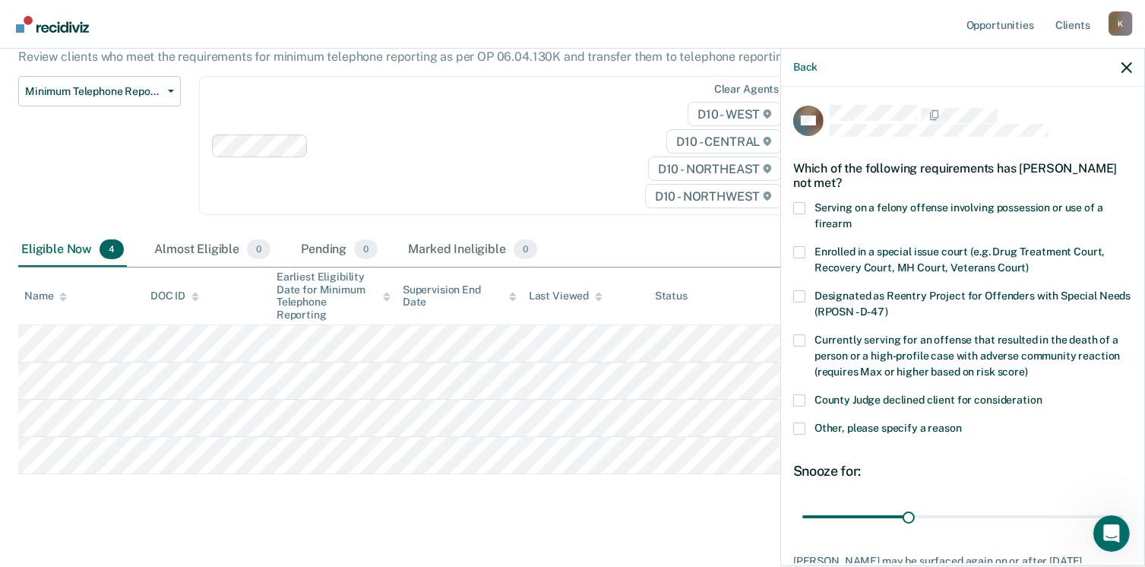
click at [793, 423] on span at bounding box center [799, 428] width 12 height 12
click at [962, 422] on input "Other, please specify a reason" at bounding box center [962, 422] width 0 height 0
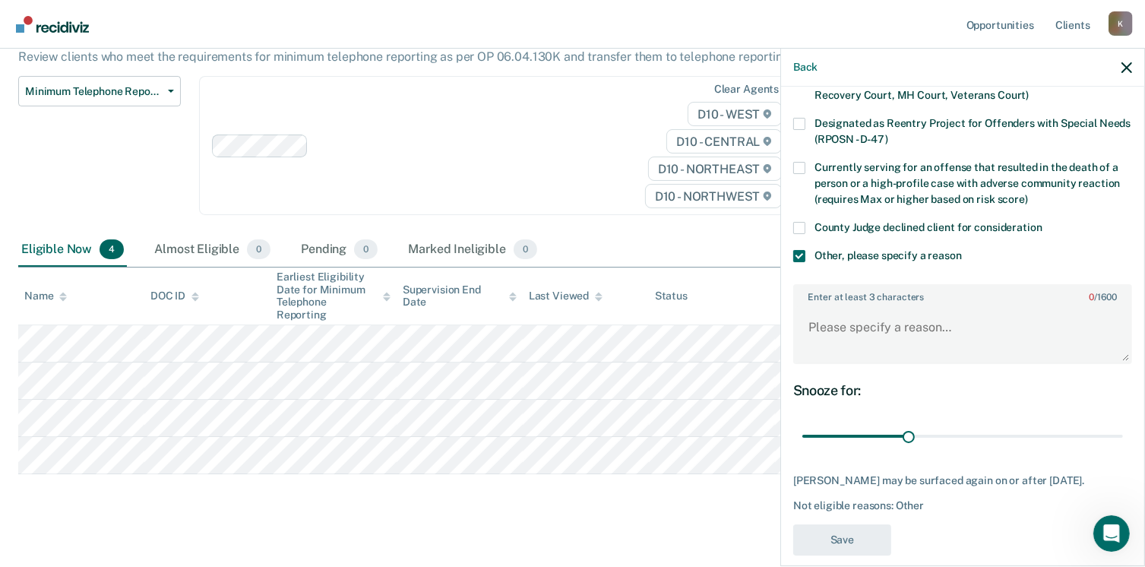
scroll to position [188, 0]
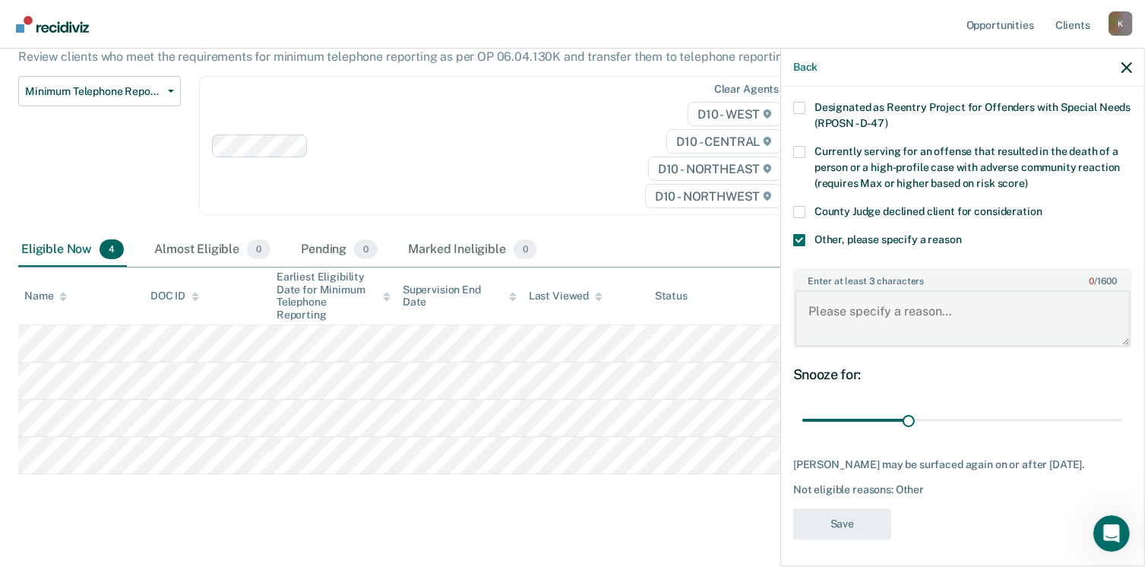
click at [828, 308] on textarea "Enter at least 3 characters 0 / 1600" at bounding box center [963, 318] width 336 height 56
paste textarea "Can't be on telephone reporting"
type textarea "Can't be on telephone reporting"
click at [839, 522] on button "Save" at bounding box center [842, 523] width 98 height 31
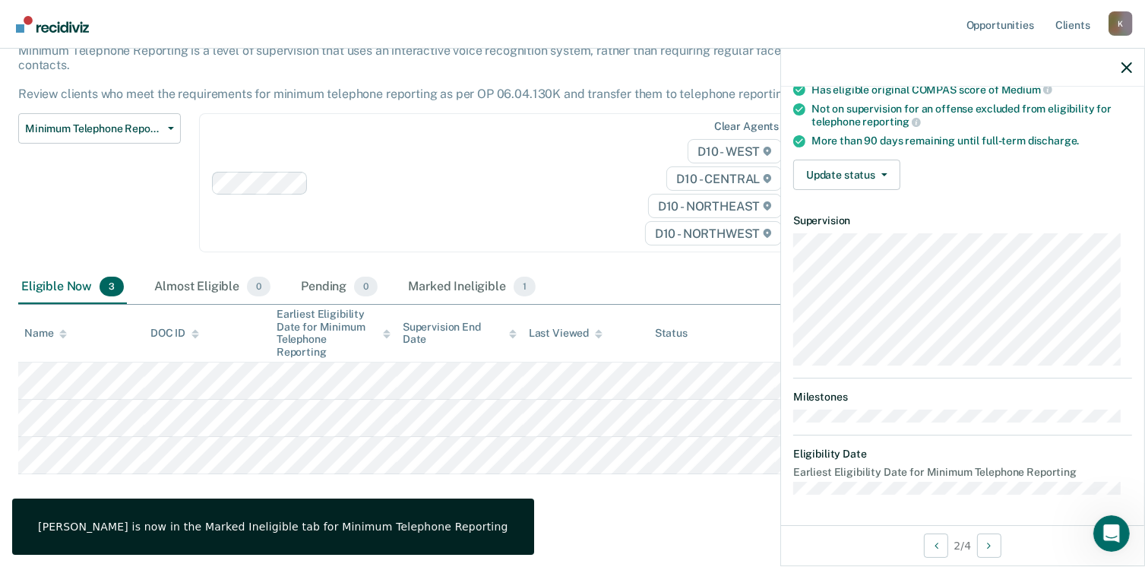
scroll to position [167, 0]
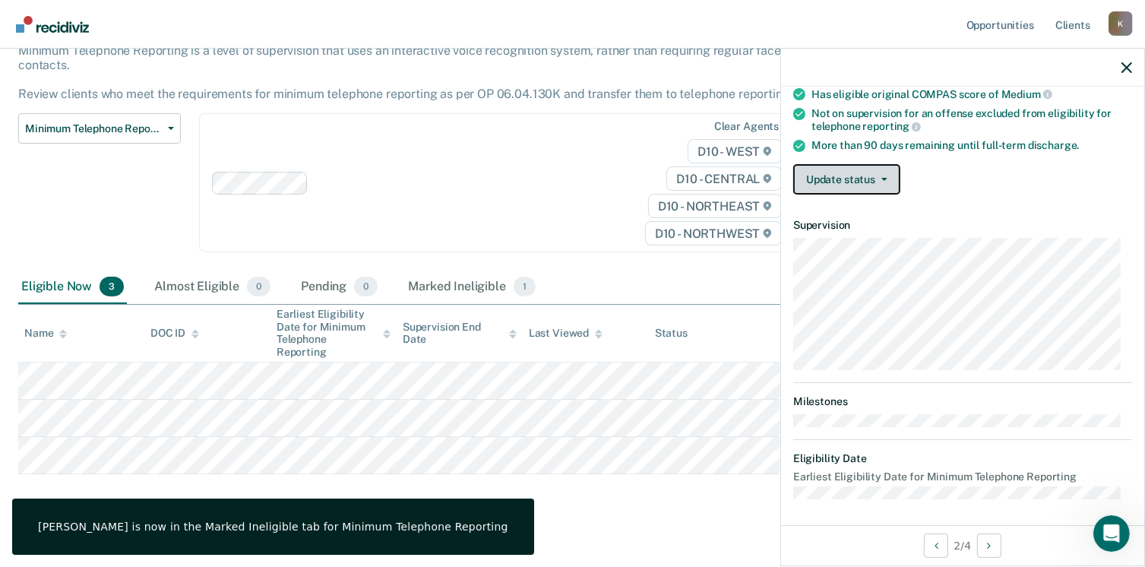
click at [860, 169] on button "Update status" at bounding box center [846, 179] width 107 height 30
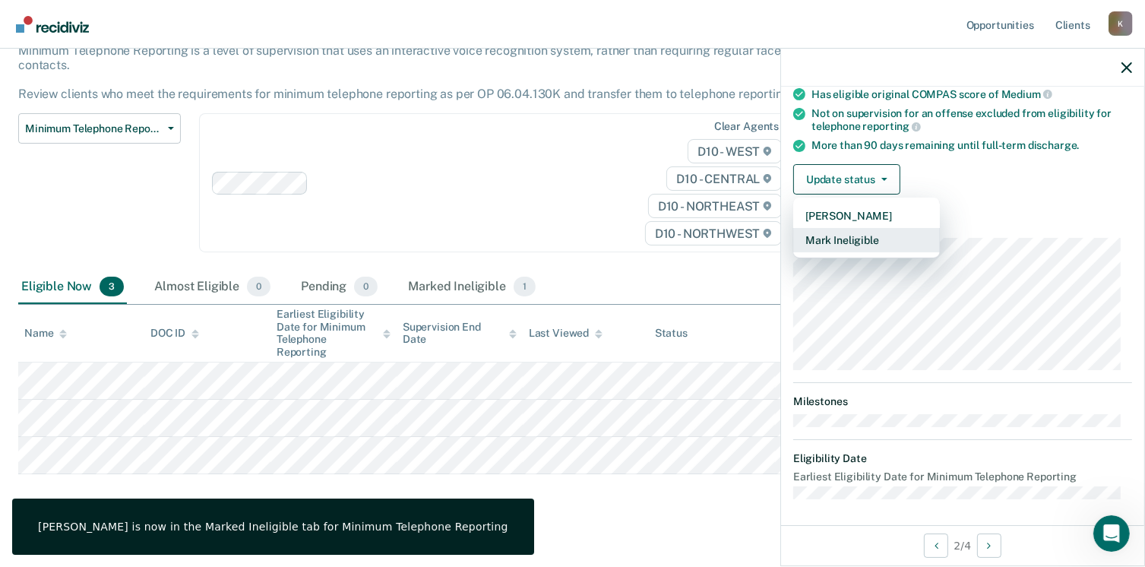
click at [841, 235] on button "Mark Ineligible" at bounding box center [866, 240] width 147 height 24
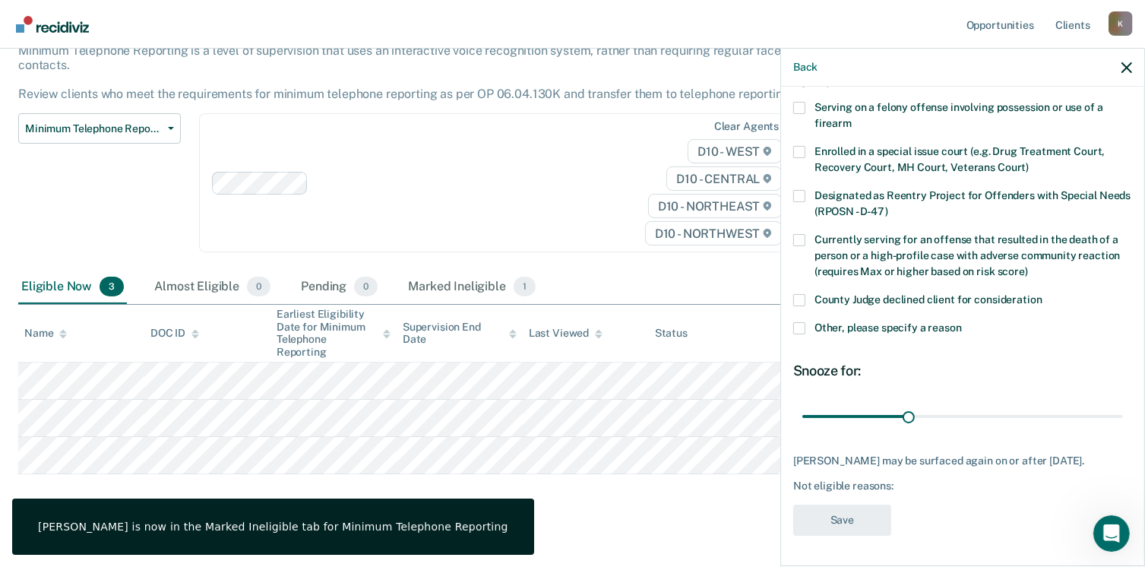
scroll to position [111, 0]
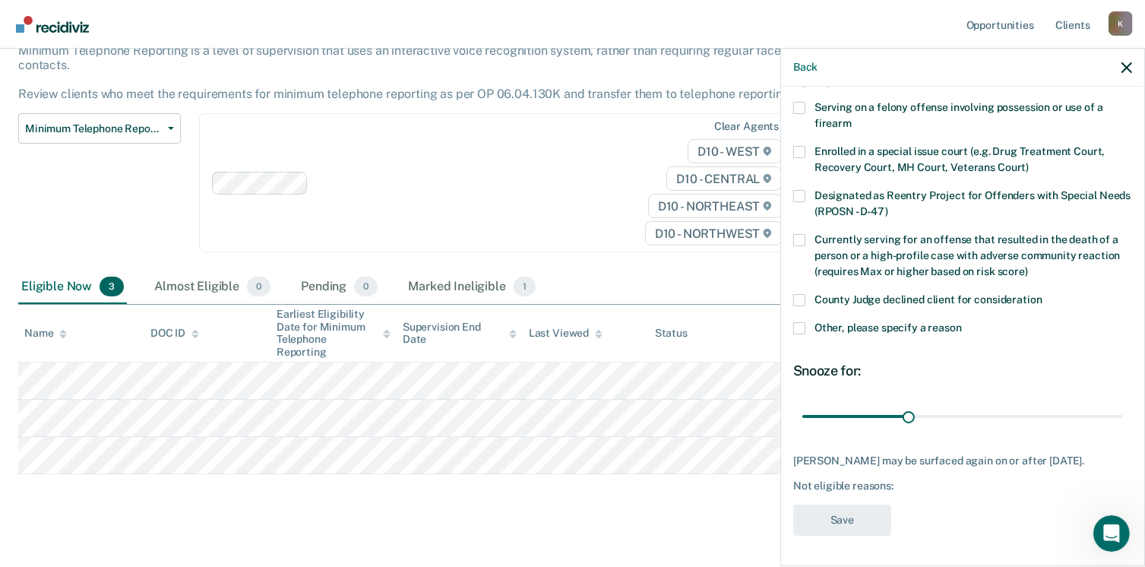
click at [802, 322] on span at bounding box center [799, 328] width 12 height 12
click at [962, 322] on input "Other, please specify a reason" at bounding box center [962, 322] width 0 height 0
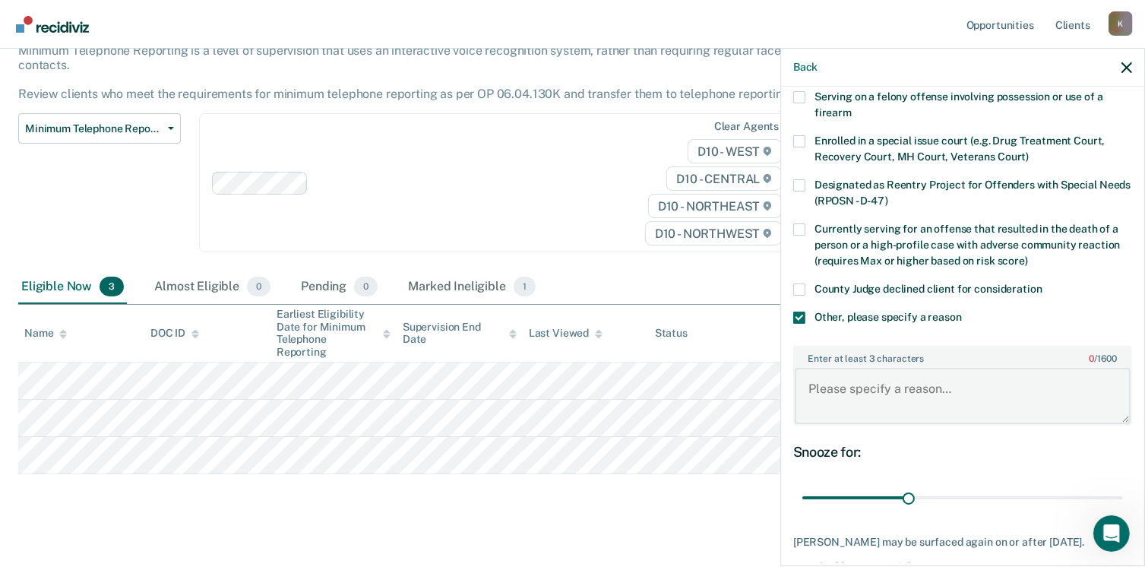
click at [823, 387] on textarea "Enter at least 3 characters 0 / 1600" at bounding box center [963, 396] width 336 height 56
paste textarea "Can't be on telephone reporting"
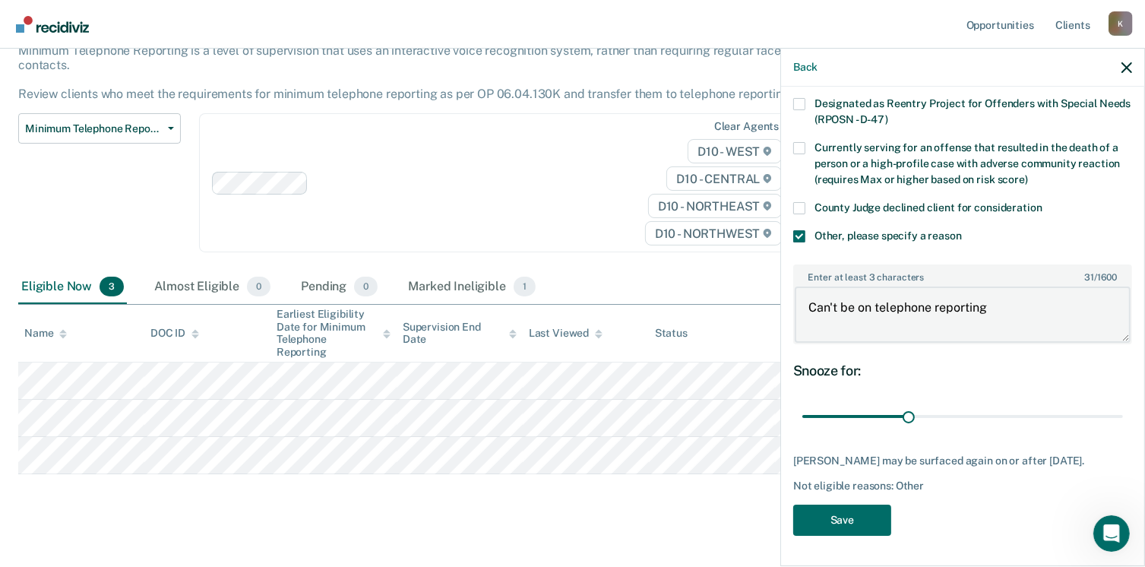
scroll to position [201, 0]
type textarea "Can't be on telephone reporting"
click at [838, 514] on button "Save" at bounding box center [842, 519] width 98 height 31
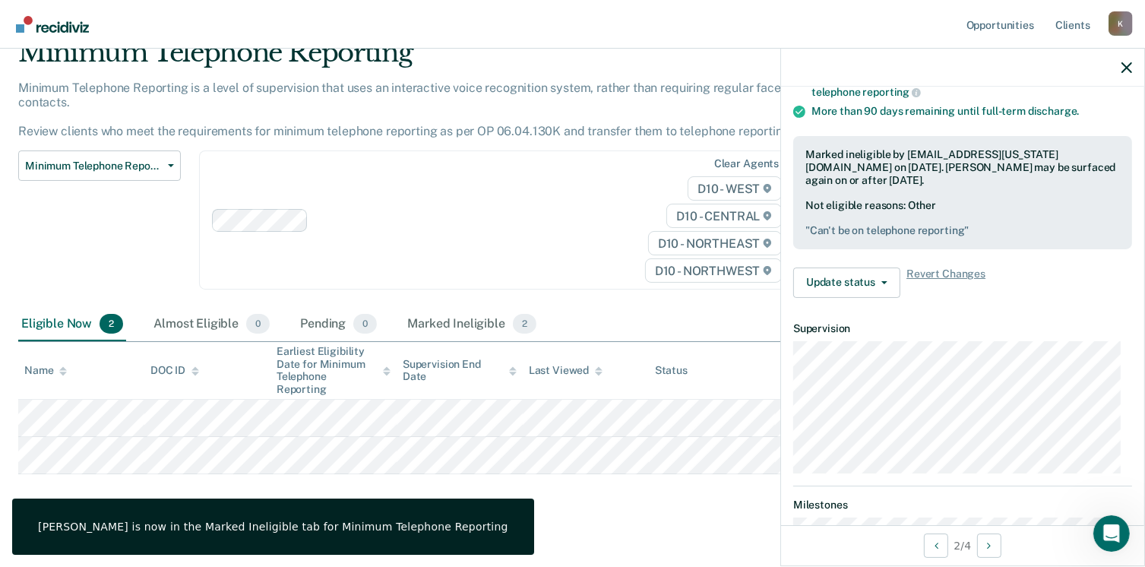
scroll to position [167, 0]
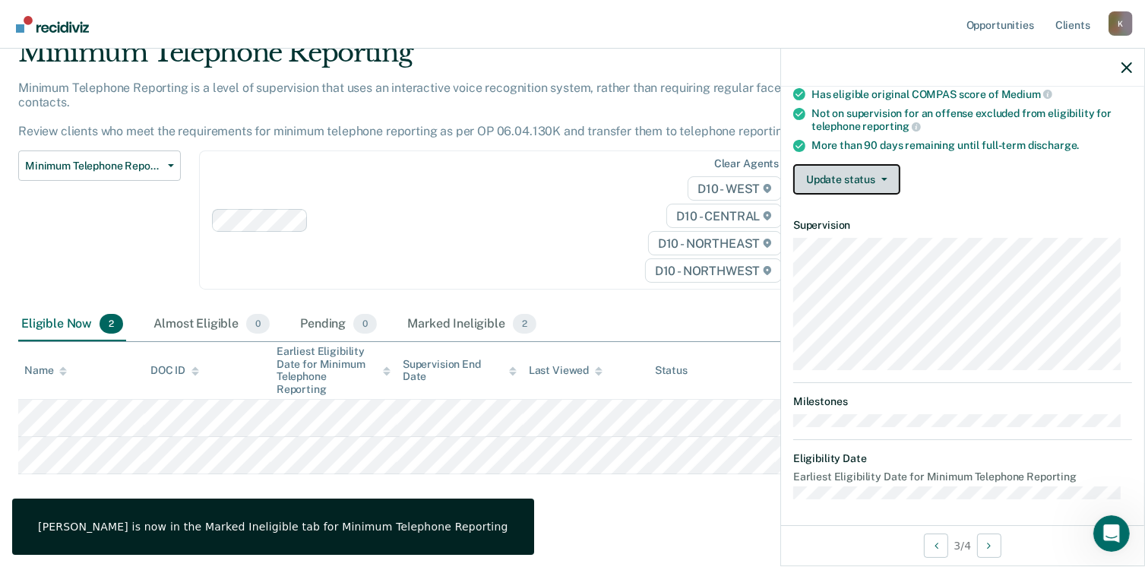
click at [870, 180] on button "Update status" at bounding box center [846, 179] width 107 height 30
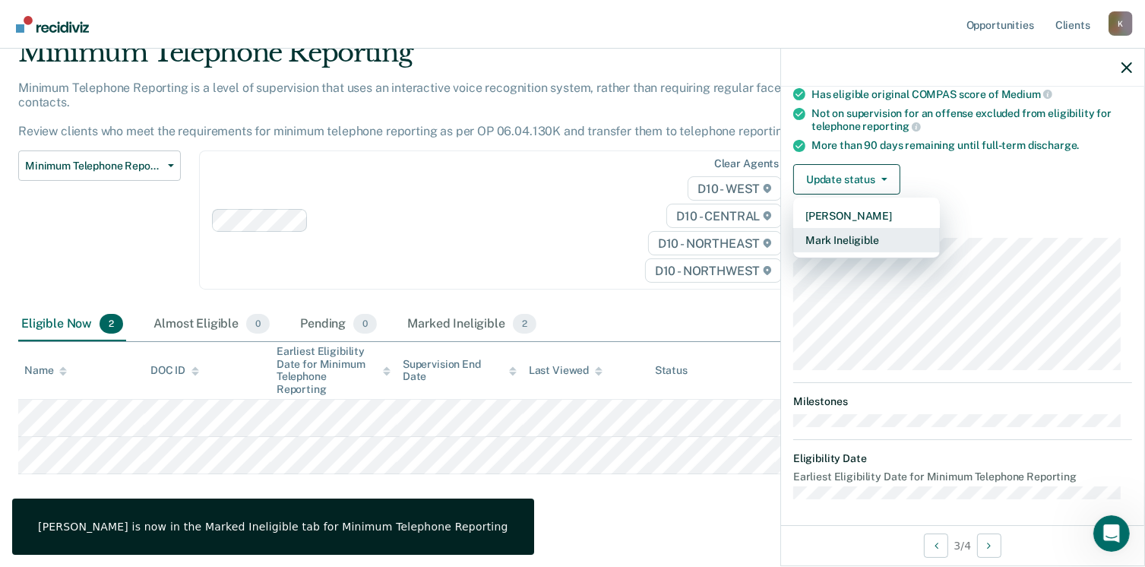
click at [856, 232] on button "Mark Ineligible" at bounding box center [866, 240] width 147 height 24
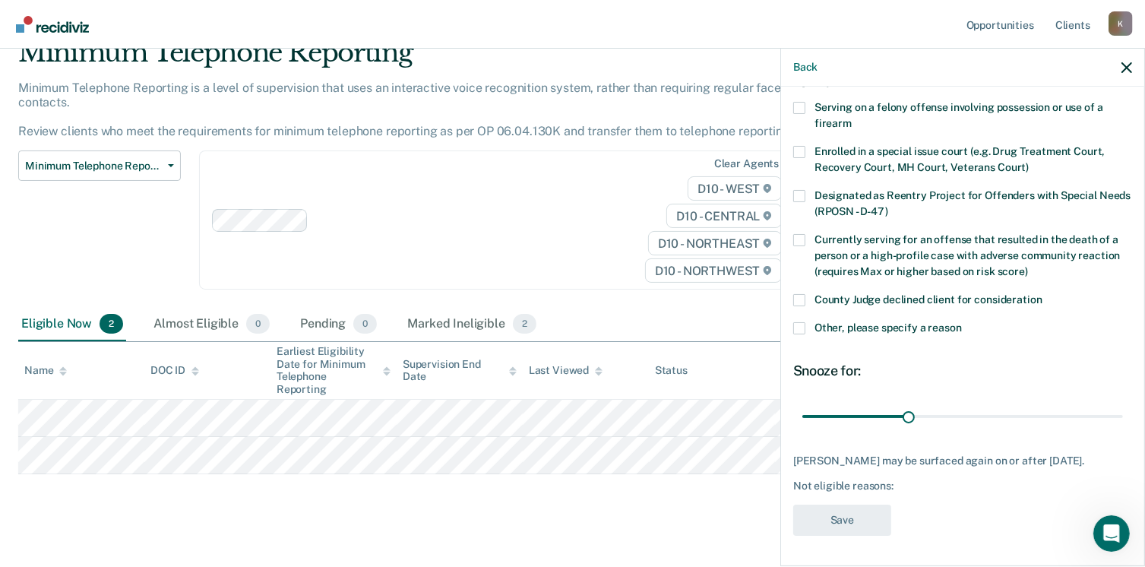
scroll to position [111, 0]
click at [804, 322] on span at bounding box center [799, 328] width 12 height 12
click at [962, 322] on input "Other, please specify a reason" at bounding box center [962, 322] width 0 height 0
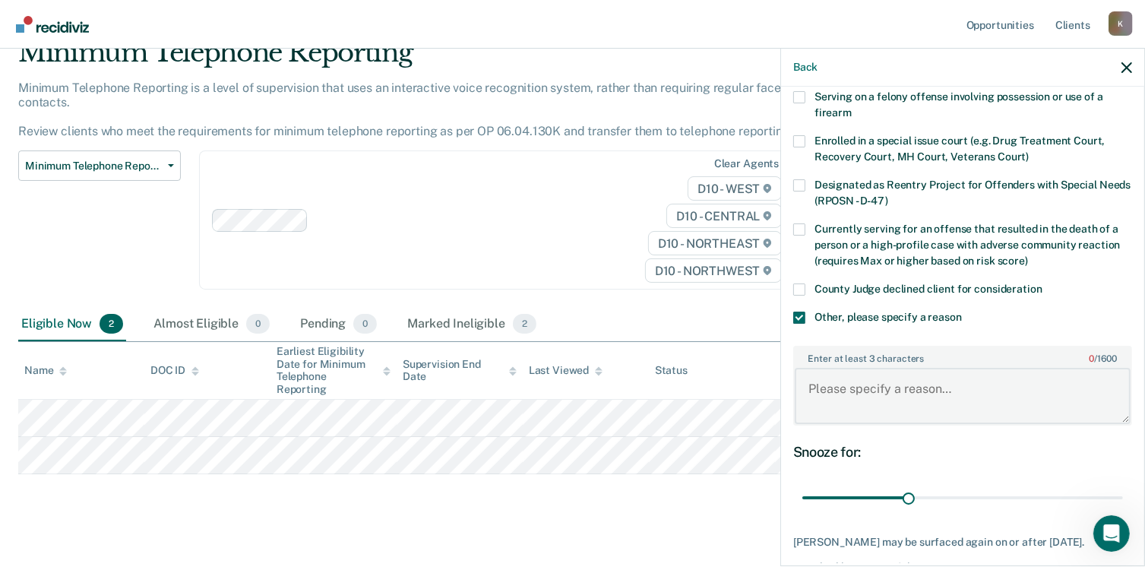
click at [822, 387] on textarea "Enter at least 3 characters 0 / 1600" at bounding box center [963, 396] width 336 height 56
paste textarea "Can't be on telephone reporting"
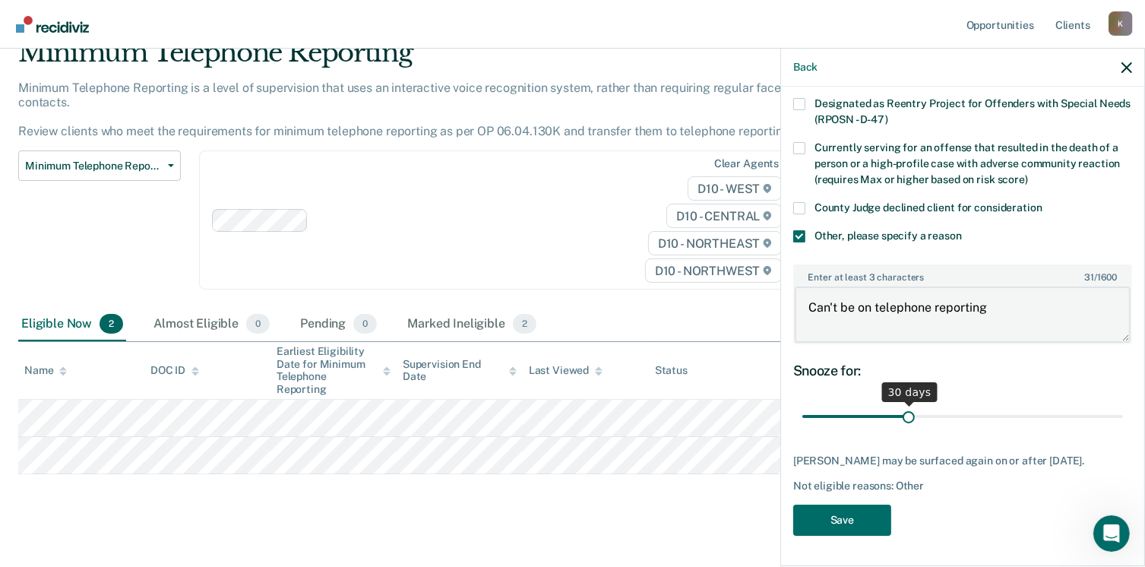
scroll to position [201, 0]
type textarea "Can't be on telephone reporting"
click at [863, 518] on button "Save" at bounding box center [842, 519] width 98 height 31
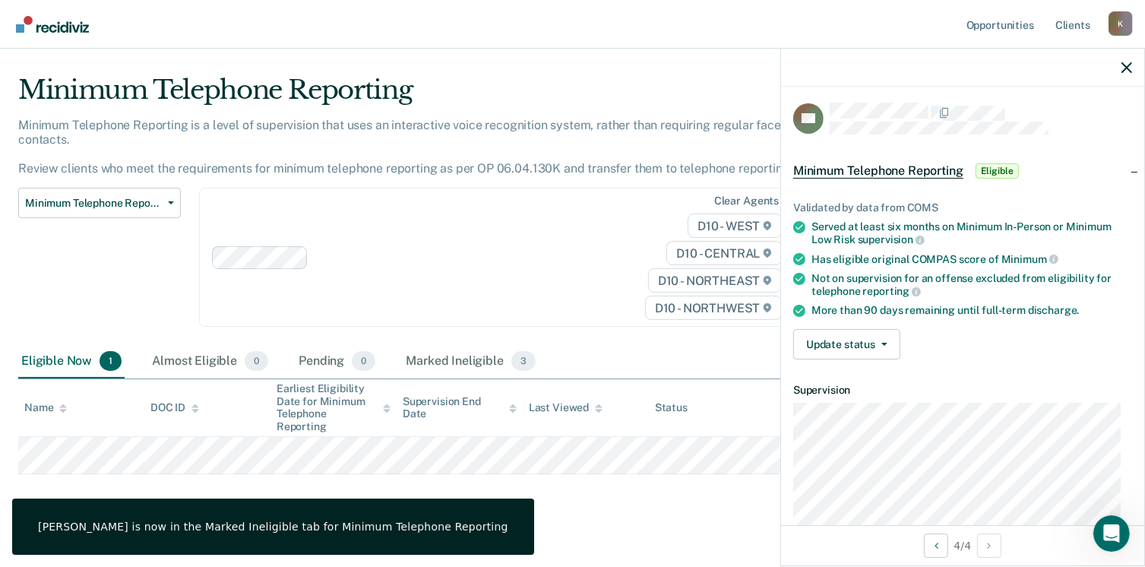
scroll to position [0, 0]
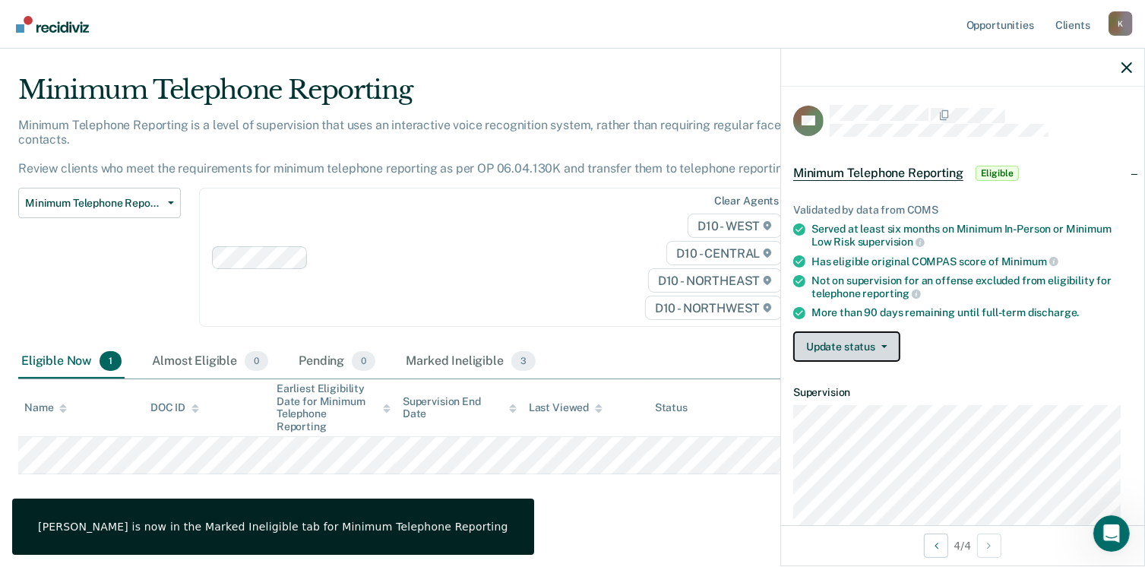
click at [861, 347] on button "Update status" at bounding box center [846, 346] width 107 height 30
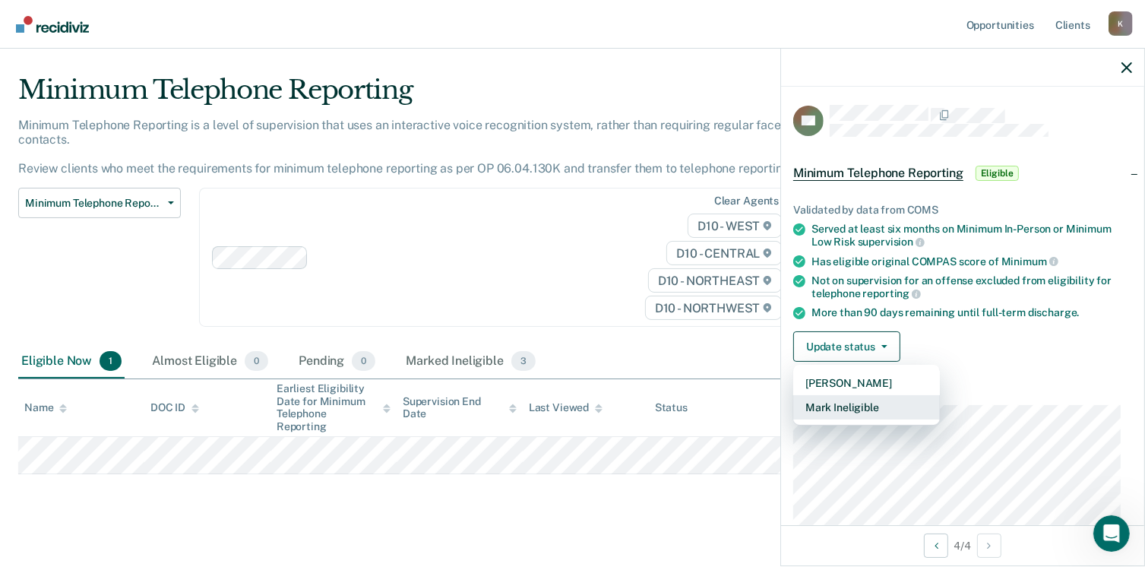
click at [848, 403] on button "Mark Ineligible" at bounding box center [866, 407] width 147 height 24
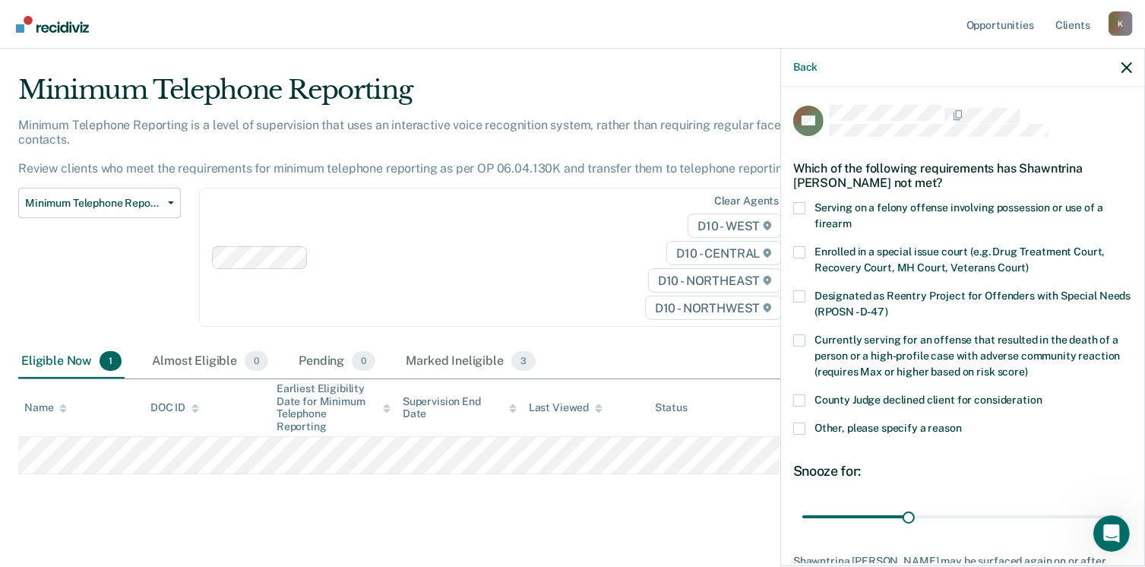
click at [802, 426] on span at bounding box center [799, 428] width 12 height 12
click at [962, 422] on input "Other, please specify a reason" at bounding box center [962, 422] width 0 height 0
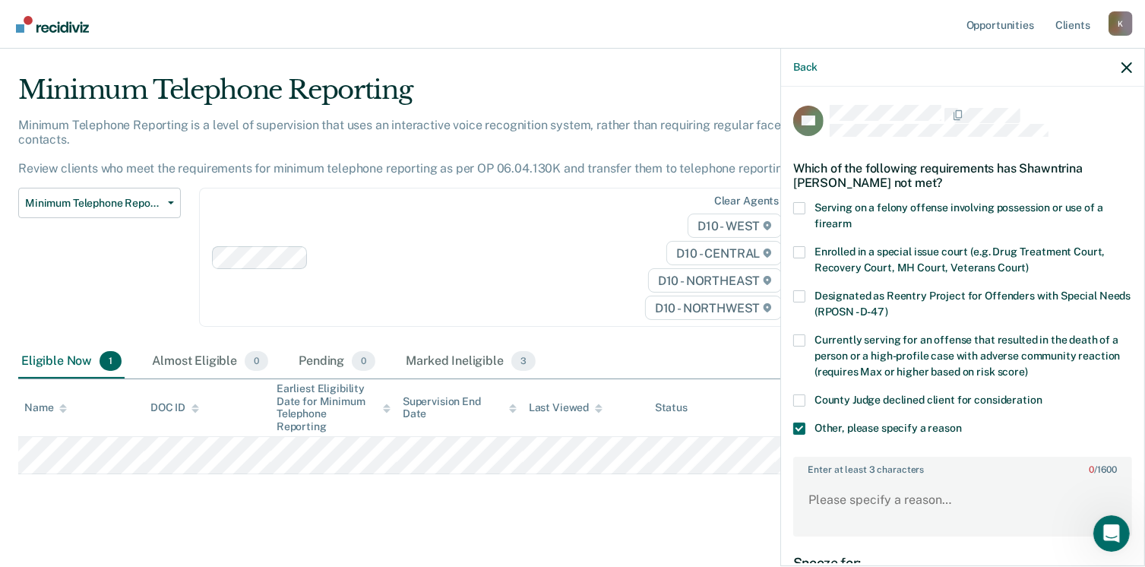
scroll to position [152, 0]
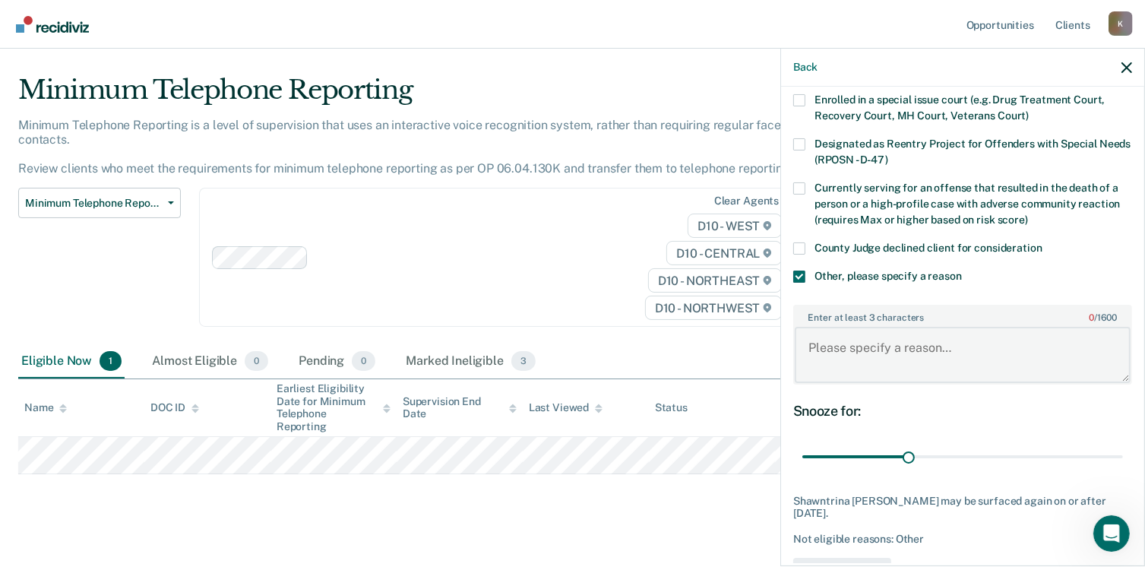
click at [826, 345] on textarea "Enter at least 3 characters 0 / 1600" at bounding box center [963, 355] width 336 height 56
paste textarea "Can't be on telephone reporting"
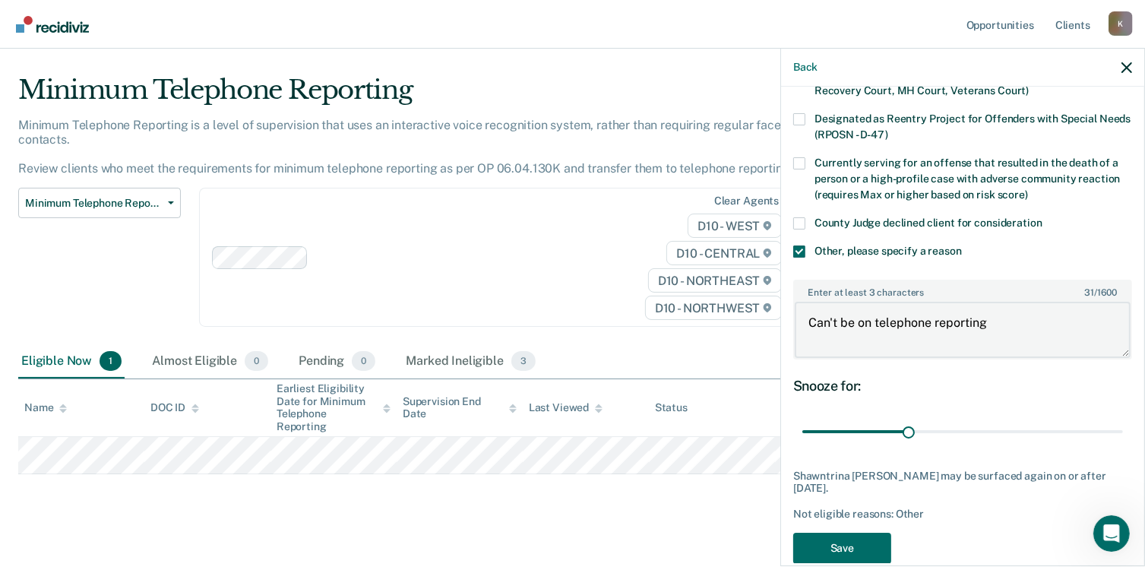
scroll to position [201, 0]
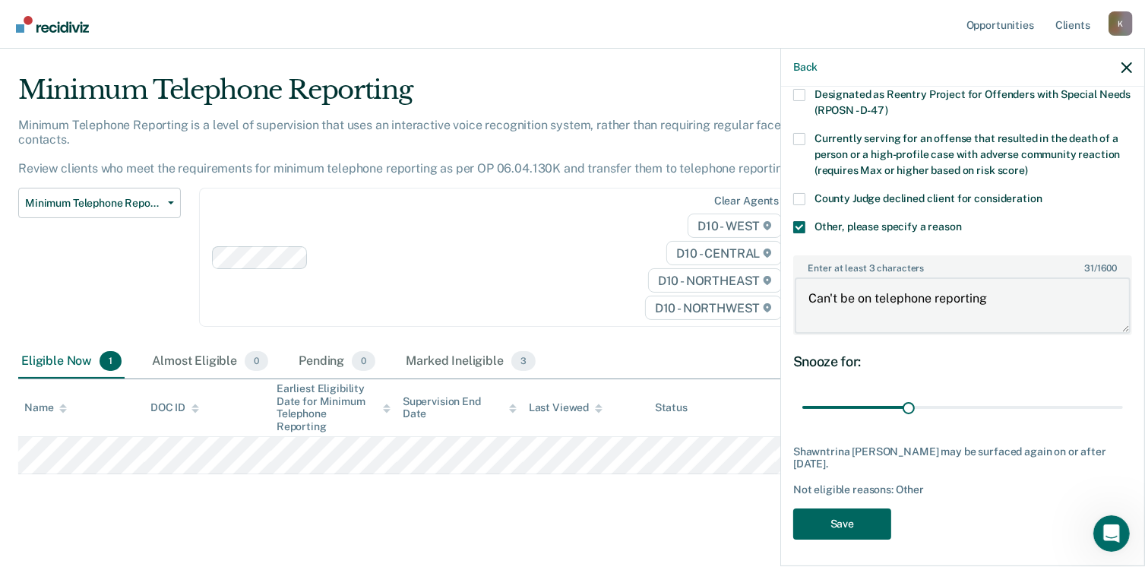
type textarea "Can't be on telephone reporting"
click at [851, 511] on button "Save" at bounding box center [842, 523] width 98 height 31
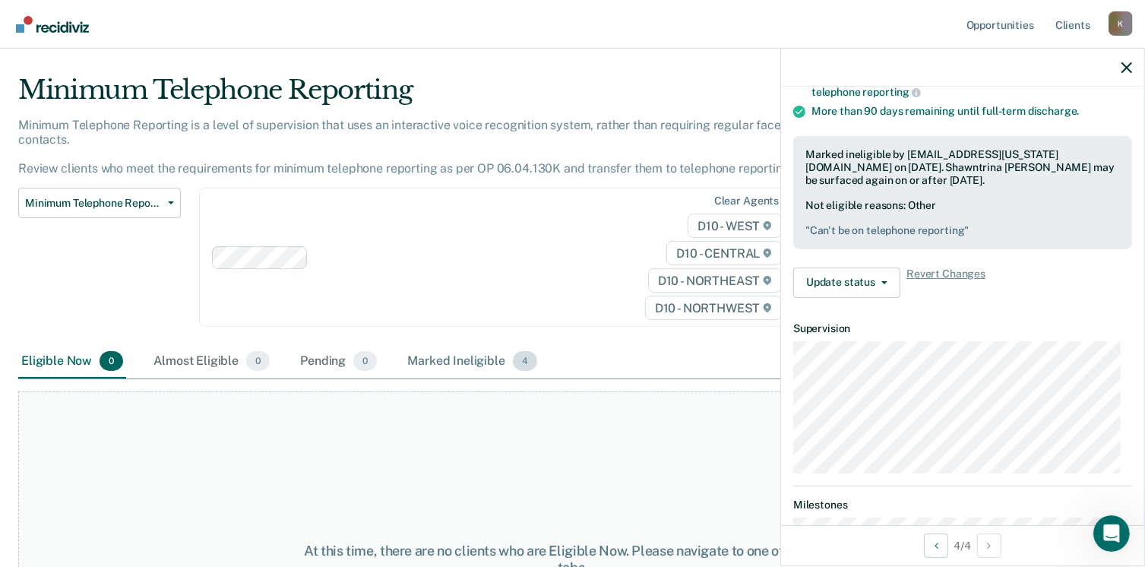
click at [465, 345] on div "Marked Ineligible 4" at bounding box center [472, 361] width 136 height 33
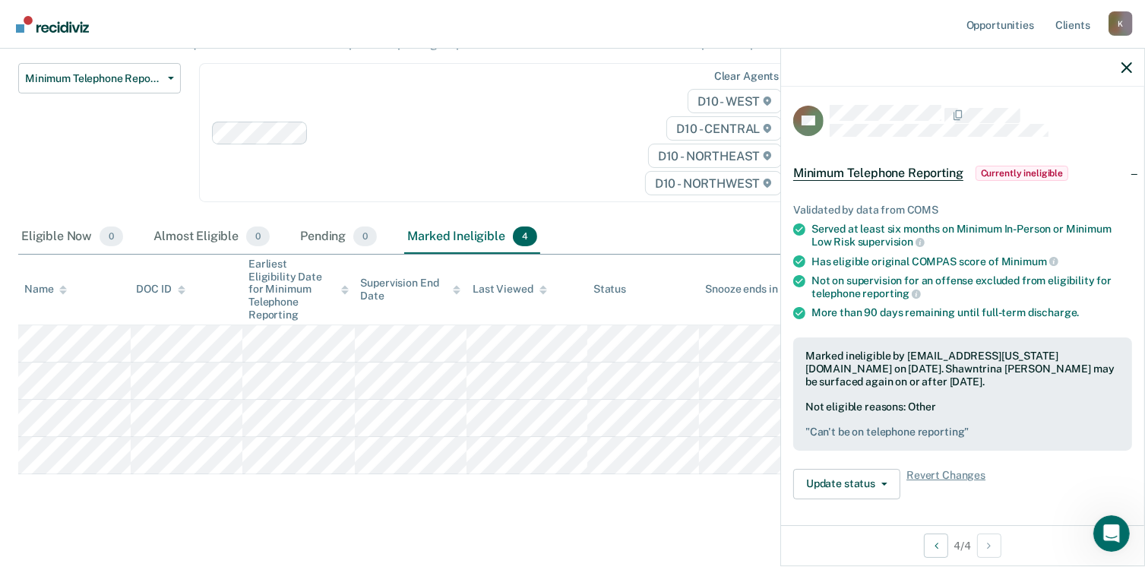
scroll to position [0, 0]
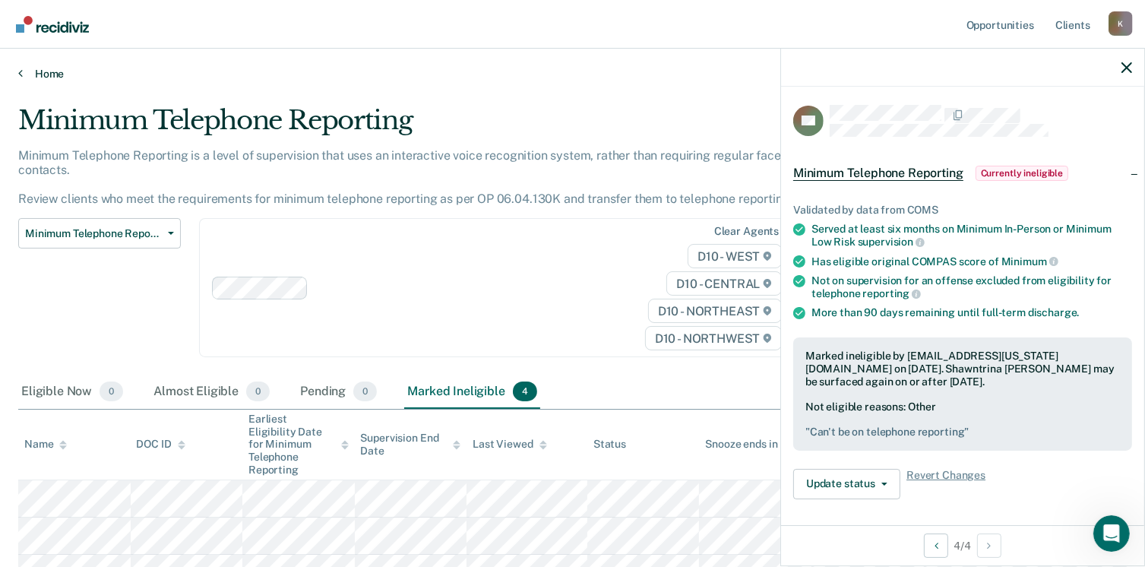
click at [41, 74] on link "Home" at bounding box center [572, 74] width 1108 height 14
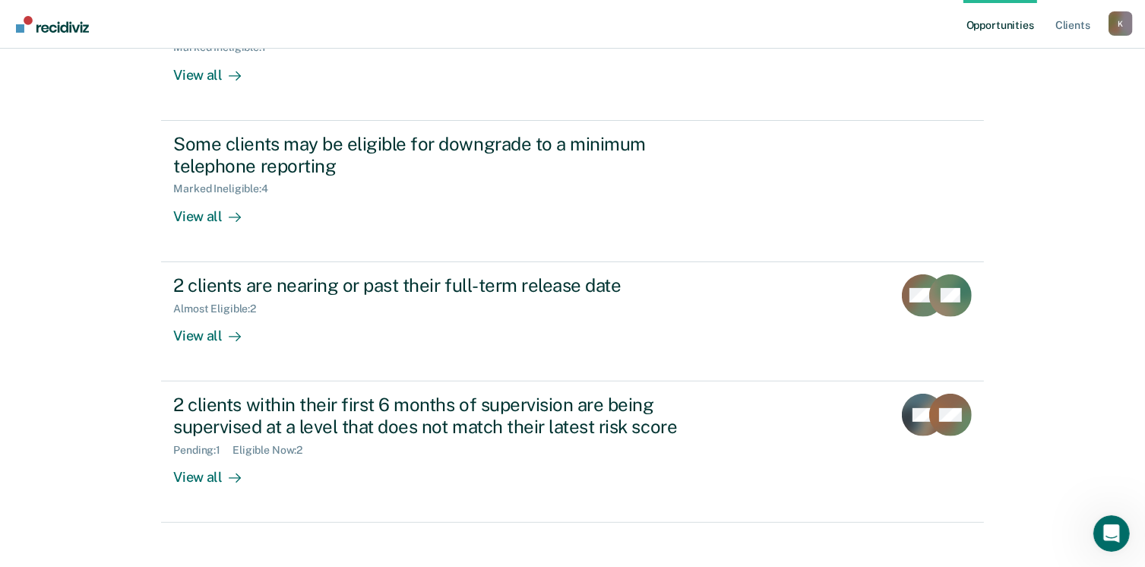
scroll to position [456, 0]
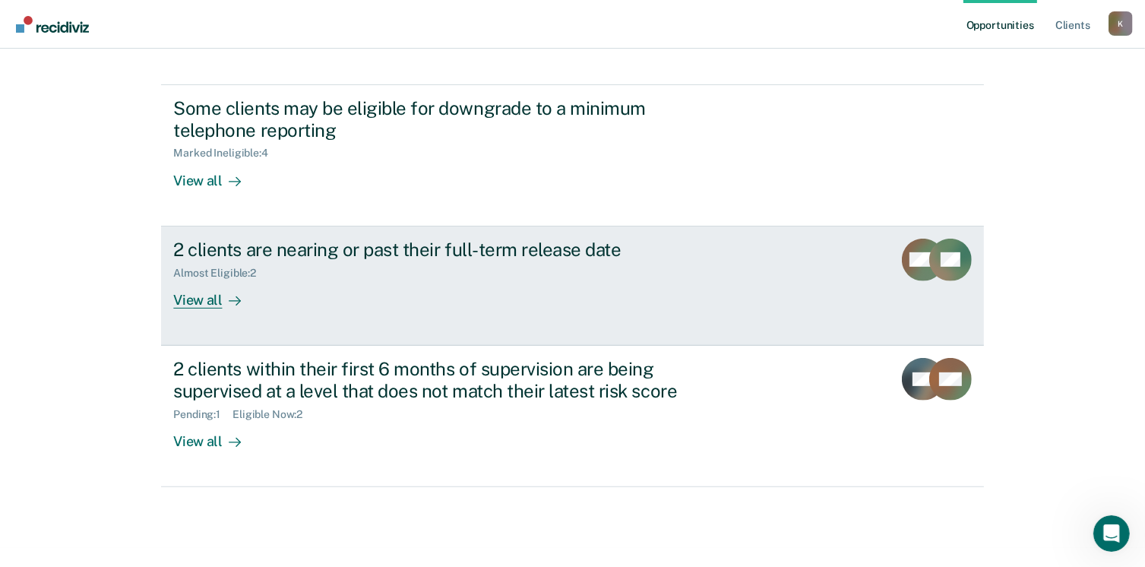
click at [204, 305] on div "View all" at bounding box center [215, 294] width 85 height 30
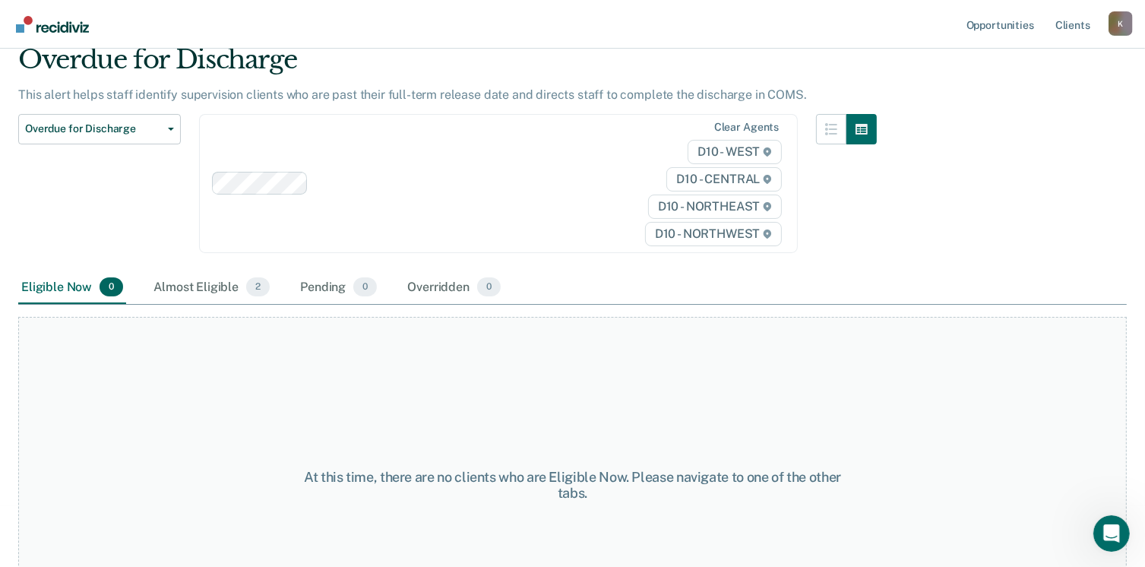
scroll to position [145, 0]
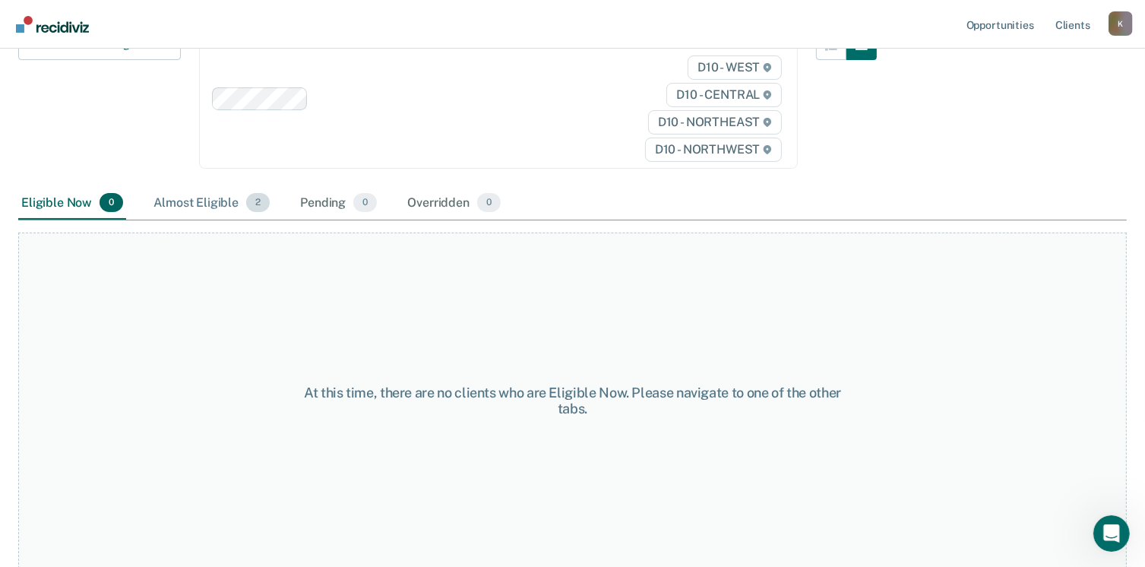
click at [187, 195] on div "Almost Eligible 2" at bounding box center [211, 203] width 122 height 33
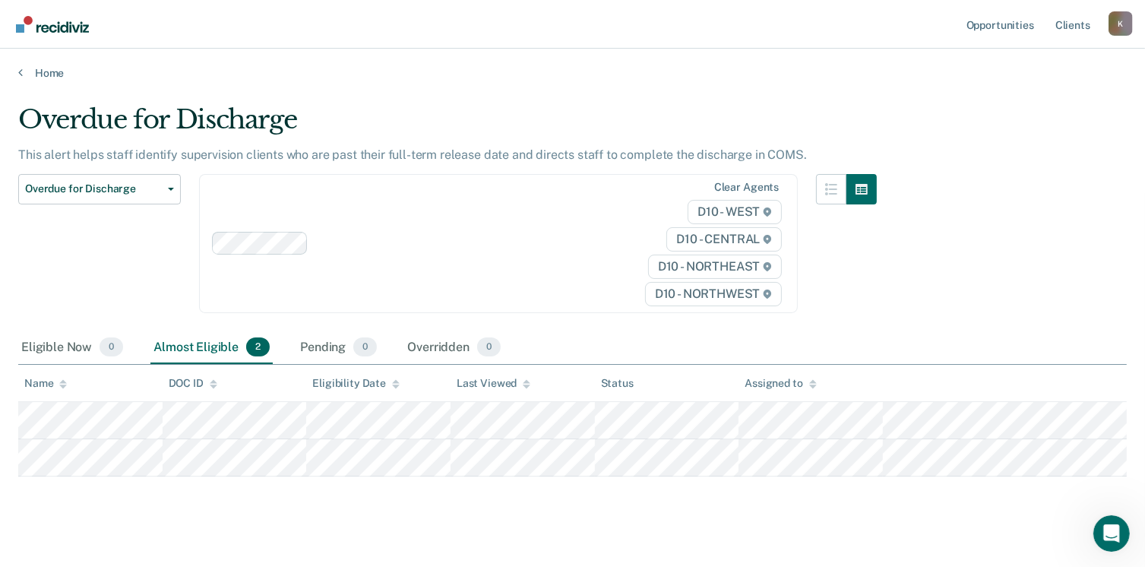
scroll to position [0, 0]
click at [46, 71] on link "Home" at bounding box center [572, 74] width 1108 height 14
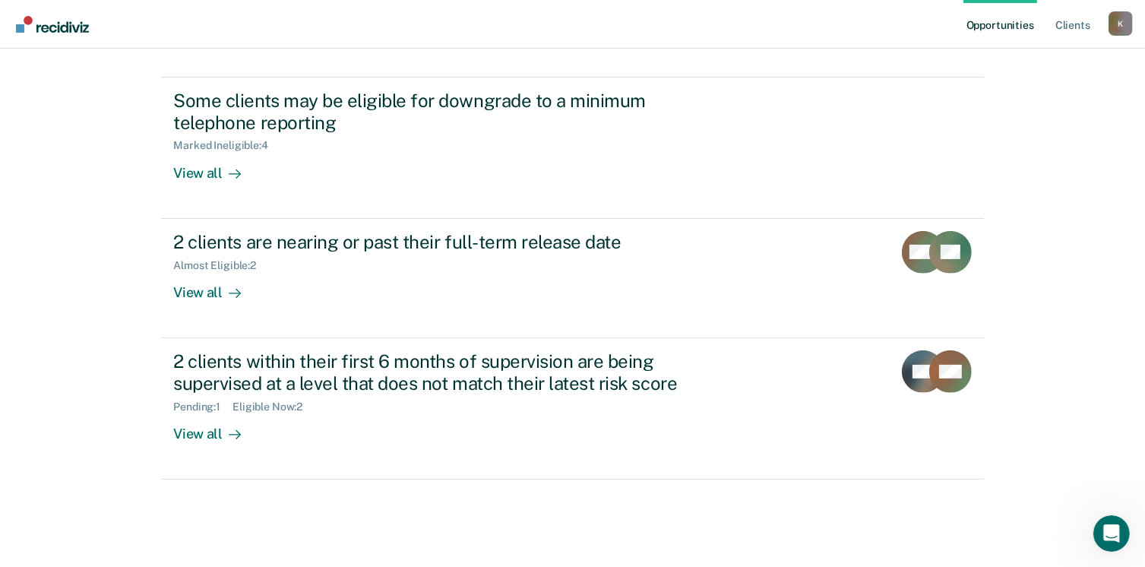
scroll to position [467, 0]
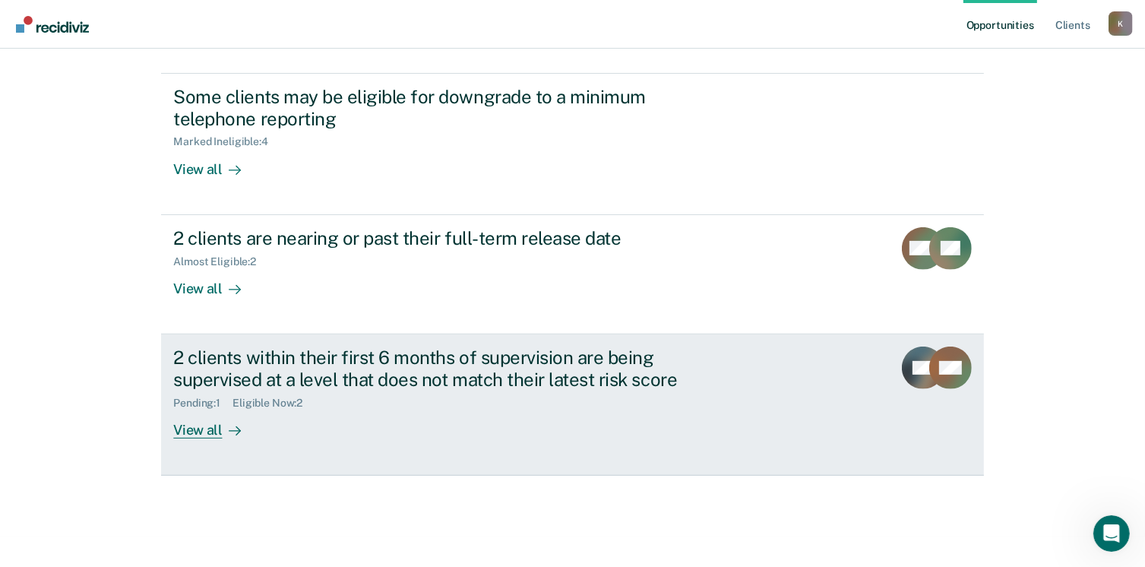
click at [188, 430] on div "View all" at bounding box center [215, 424] width 85 height 30
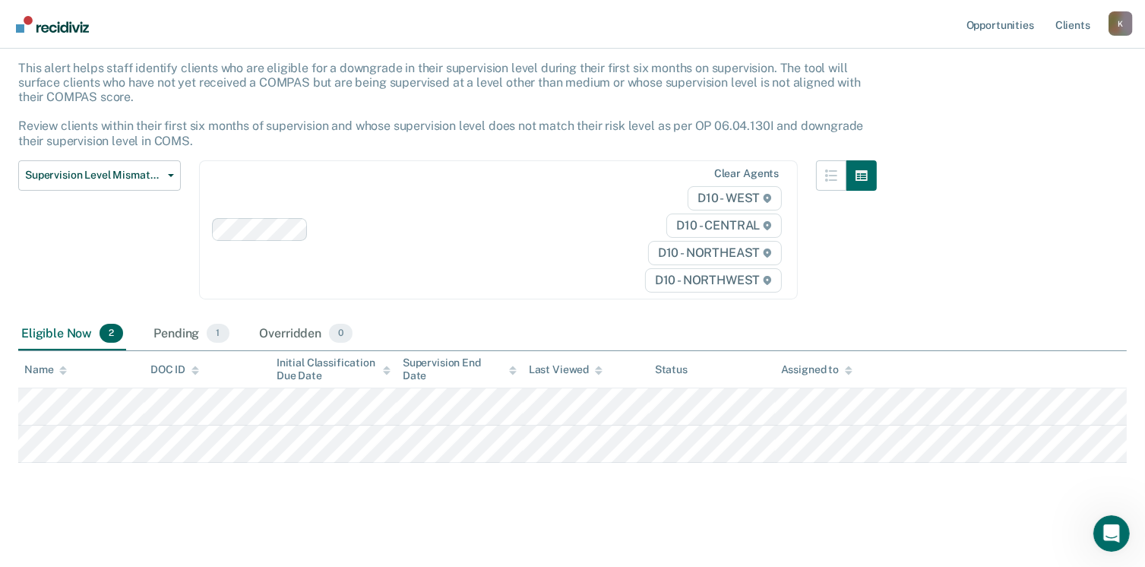
scroll to position [91, 0]
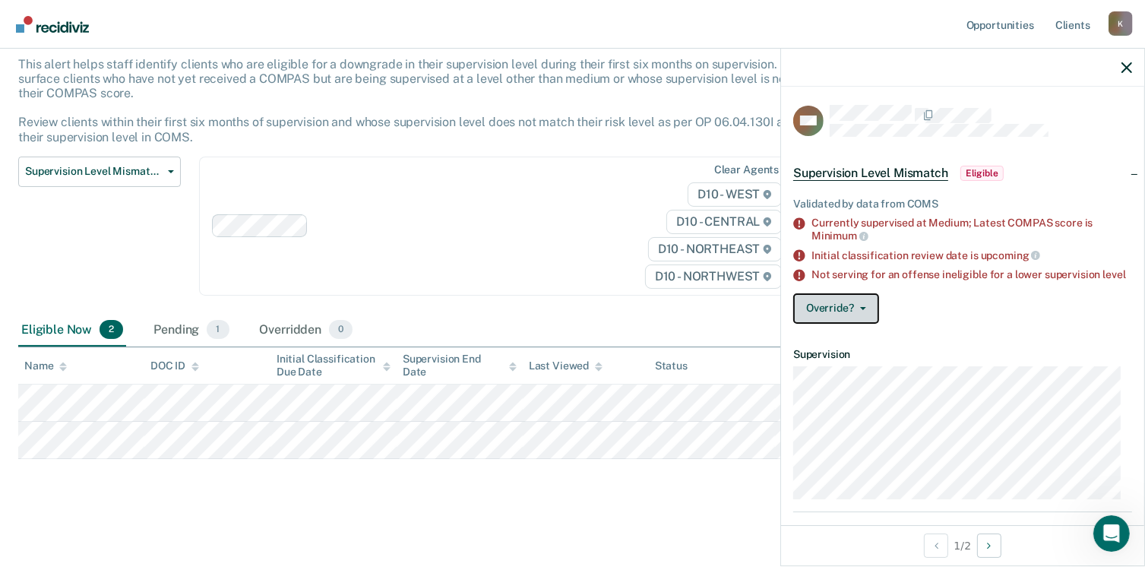
click at [832, 322] on button "Override?" at bounding box center [836, 308] width 86 height 30
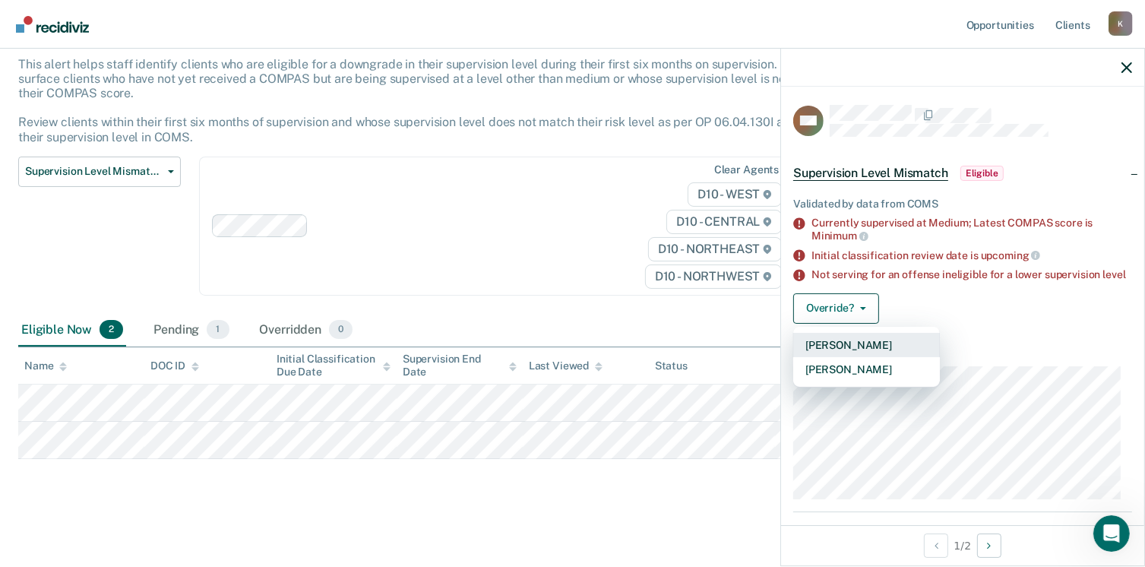
click at [834, 357] on button "[PERSON_NAME]" at bounding box center [866, 345] width 147 height 24
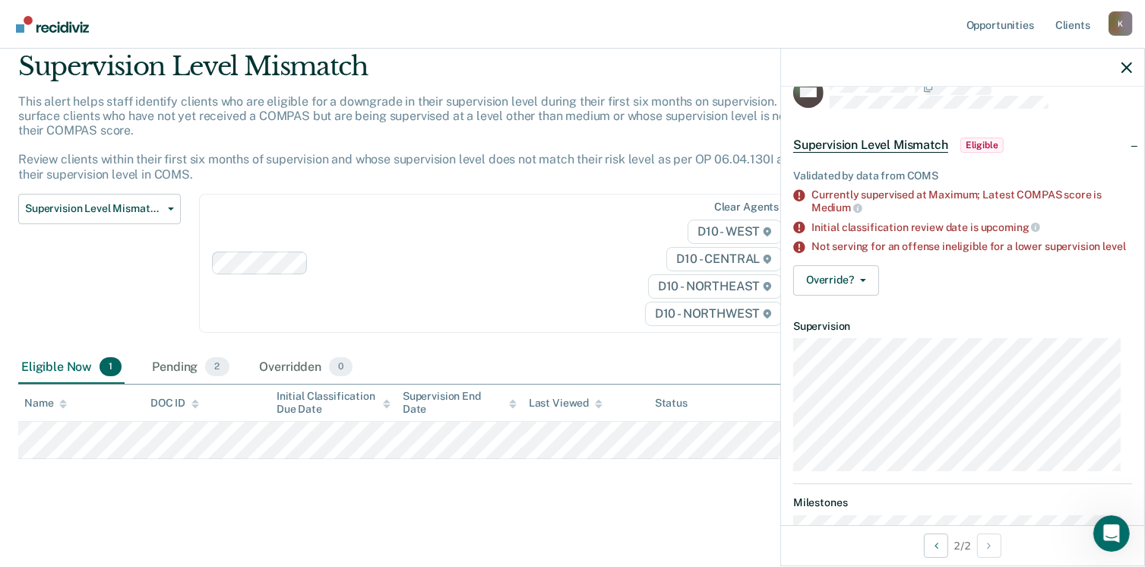
scroll to position [0, 0]
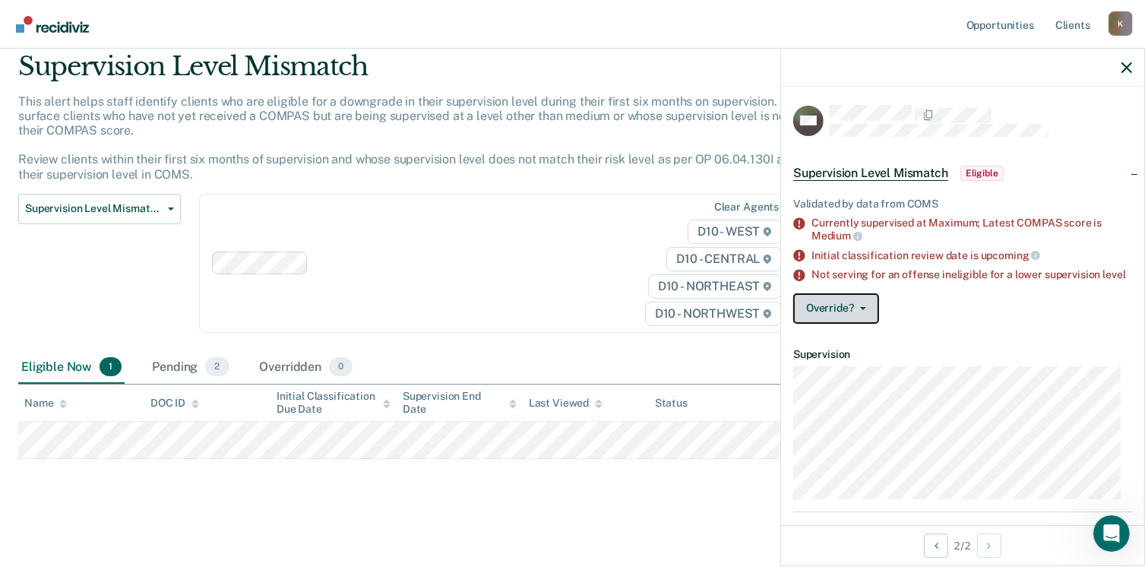
click at [824, 320] on button "Override?" at bounding box center [836, 308] width 86 height 30
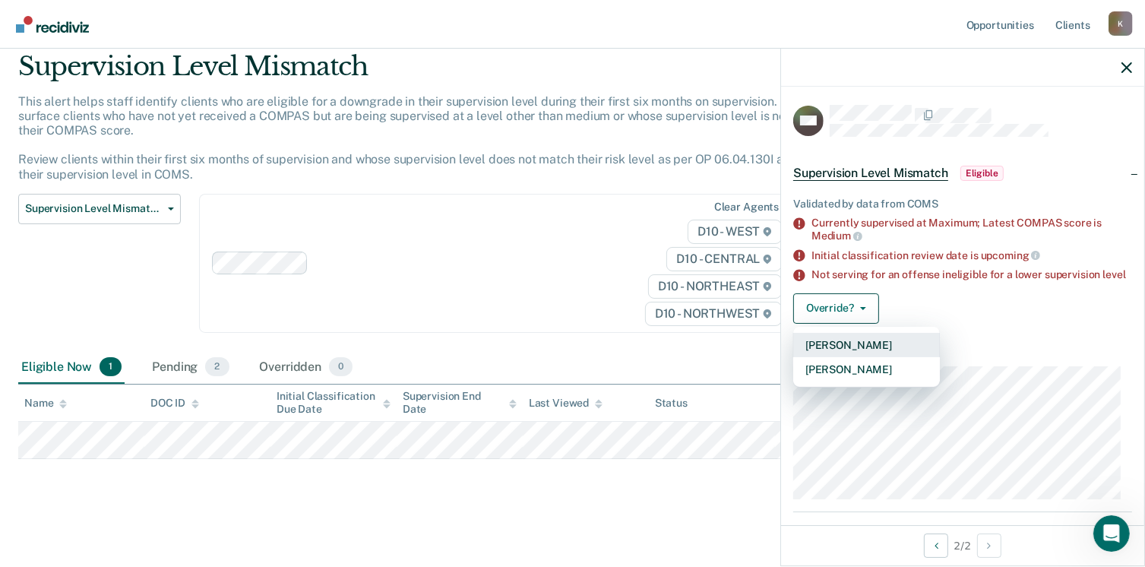
click at [824, 351] on button "[PERSON_NAME]" at bounding box center [866, 345] width 147 height 24
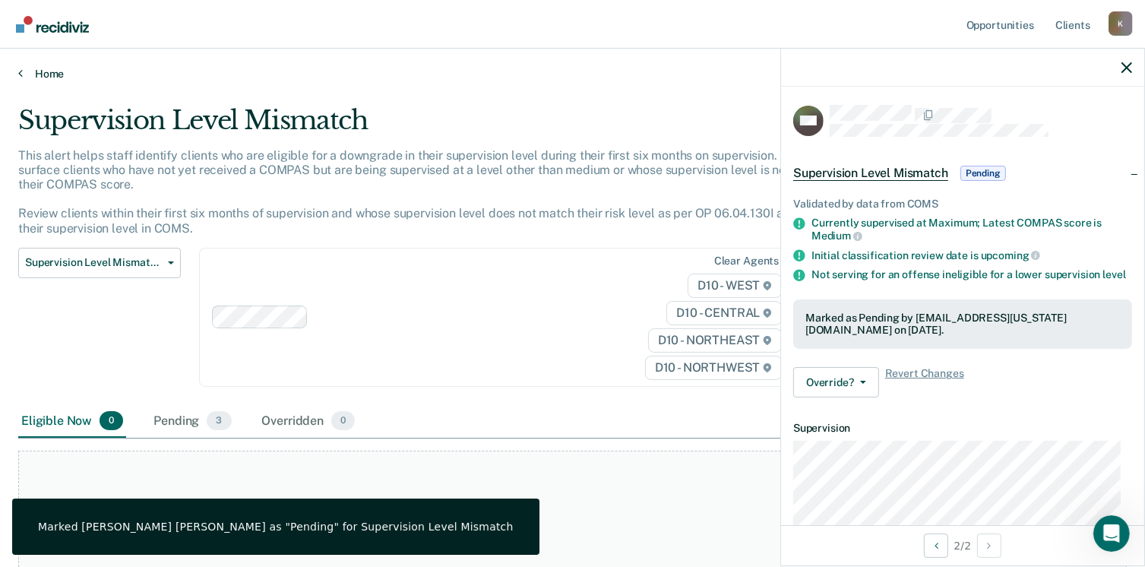
click at [24, 71] on link "Home" at bounding box center [572, 74] width 1108 height 14
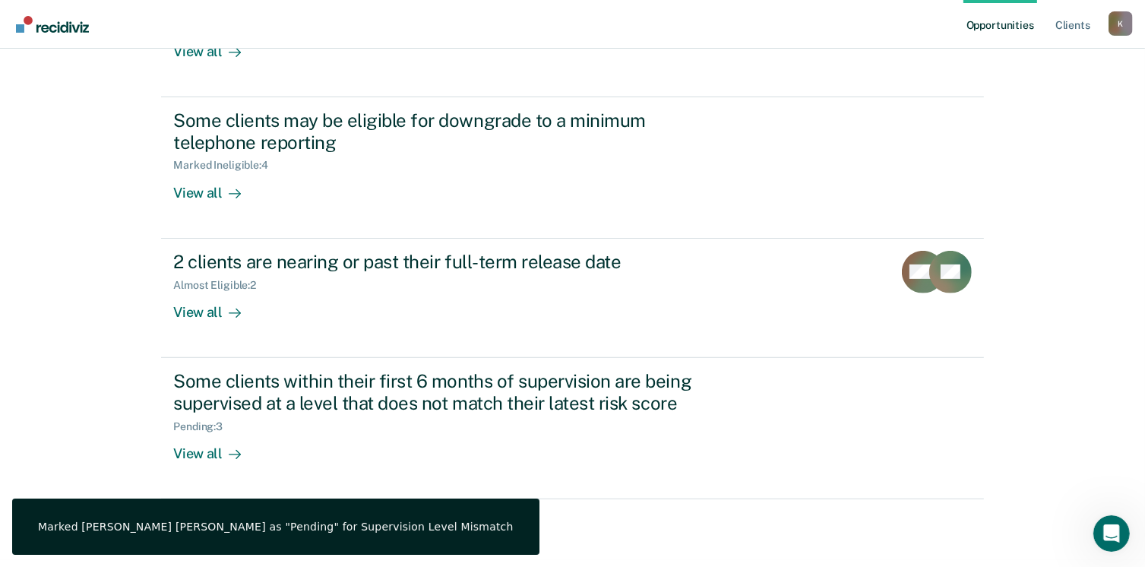
scroll to position [467, 0]
